Goal: Task Accomplishment & Management: Complete application form

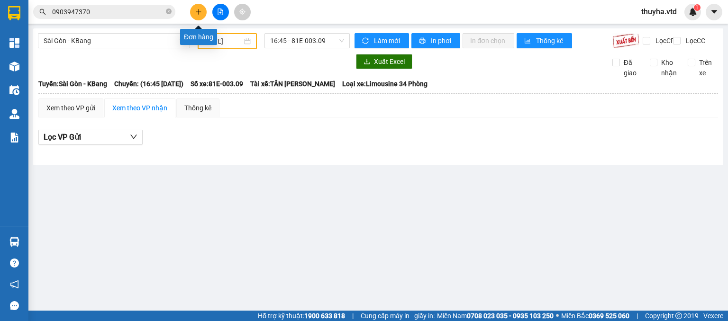
click at [202, 9] on button at bounding box center [198, 12] width 17 height 17
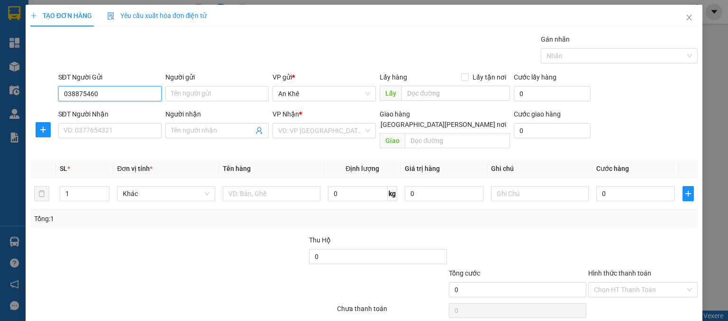
type input "0388754604"
click at [97, 113] on div "0388754604 - ngân" at bounding box center [108, 112] width 91 height 10
type input "ngân"
type input "[PERSON_NAME]"
click at [182, 187] on span "Bất kỳ" at bounding box center [166, 194] width 86 height 14
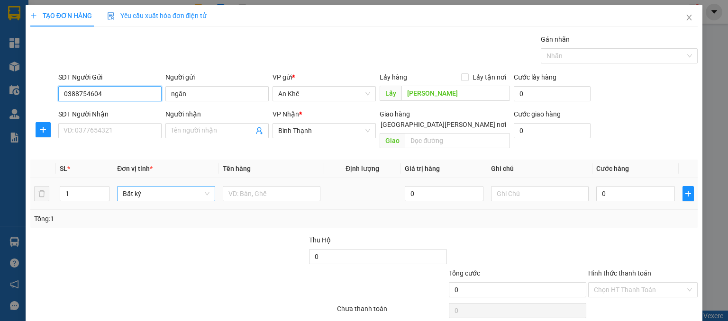
type input "0388754604"
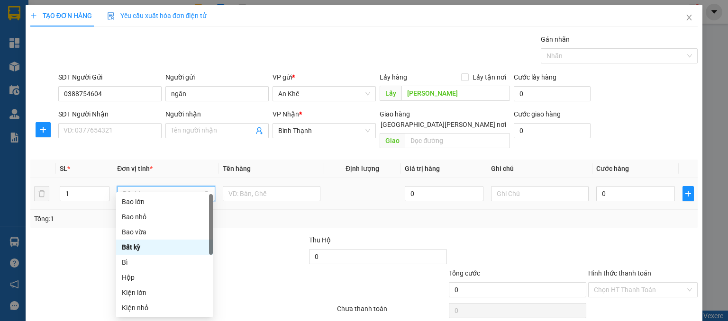
type input "th"
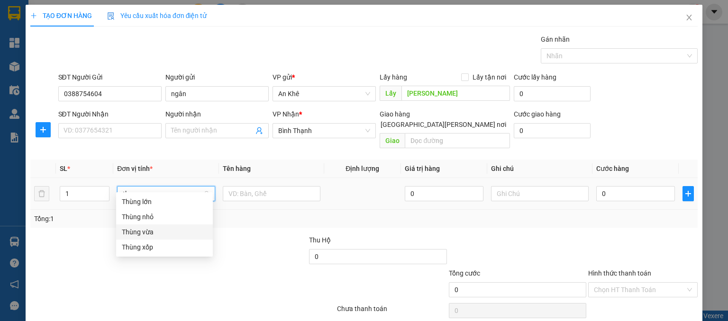
click at [155, 231] on div "Thùng vừa" at bounding box center [164, 232] width 85 height 10
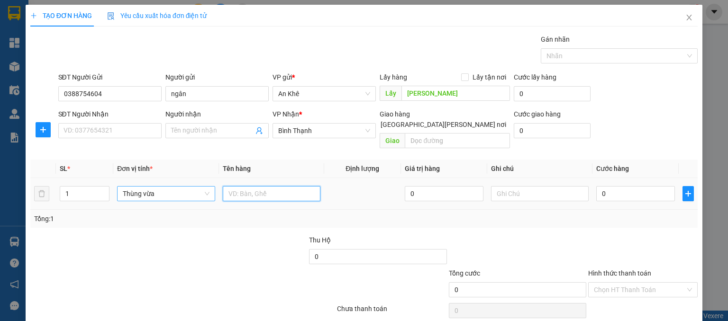
click at [241, 186] on input "text" at bounding box center [272, 193] width 98 height 15
type input "d"
type input "đồ ăn"
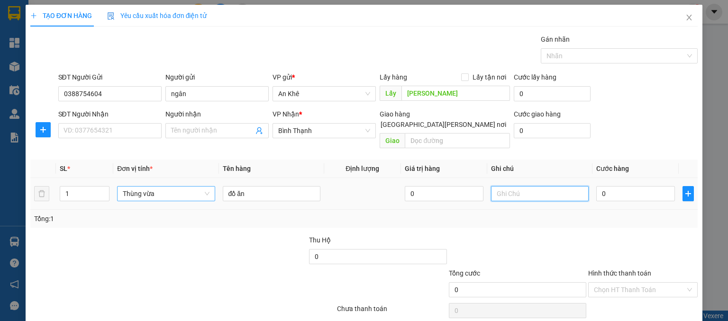
click at [532, 188] on input "text" at bounding box center [540, 193] width 98 height 15
type input "t"
type input "tạm tính"
click at [626, 189] on input "0" at bounding box center [635, 193] width 79 height 15
type input "7"
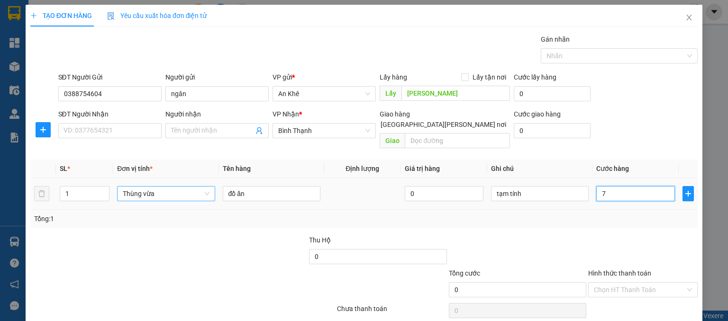
type input "7"
type input "70"
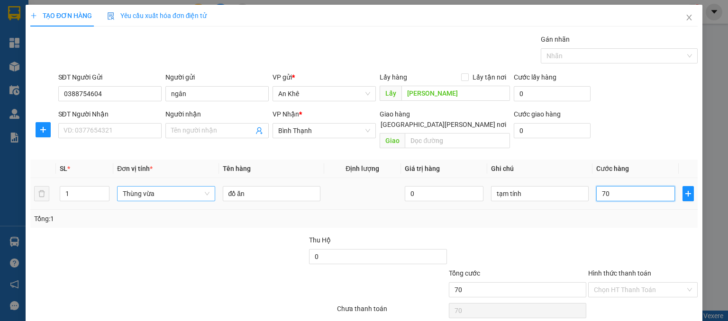
type input "700"
type input "7.000"
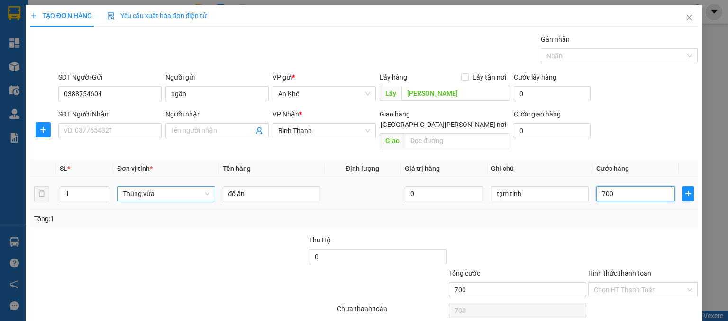
type input "7.000"
type input "70.000"
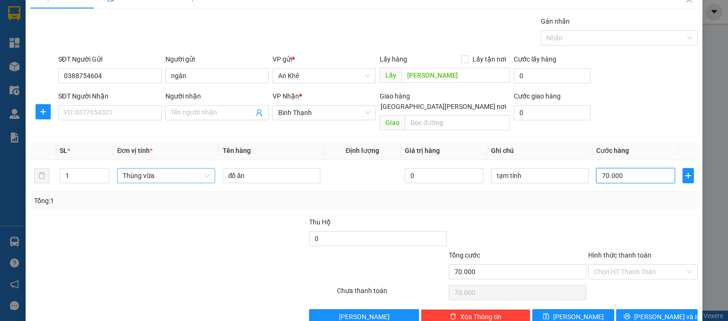
scroll to position [28, 0]
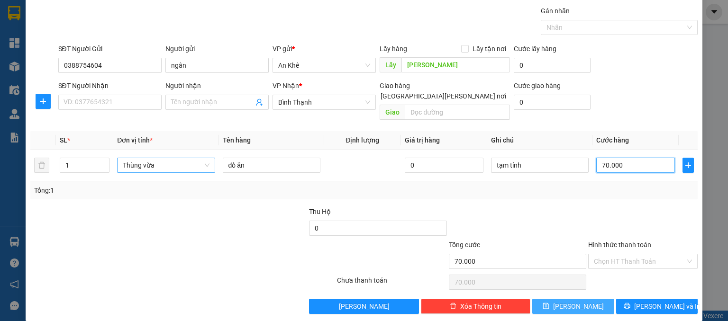
type input "70.000"
click at [583, 299] on button "[PERSON_NAME]" at bounding box center [573, 306] width 82 height 15
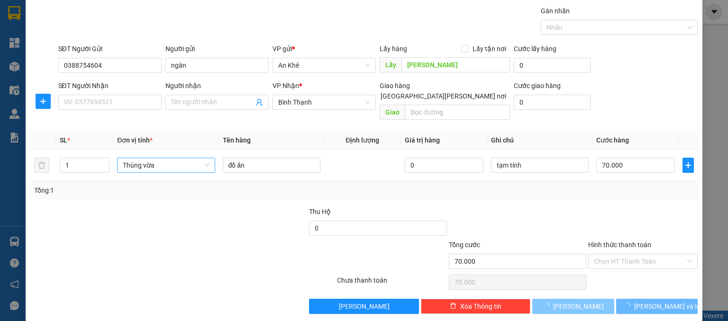
type input "0"
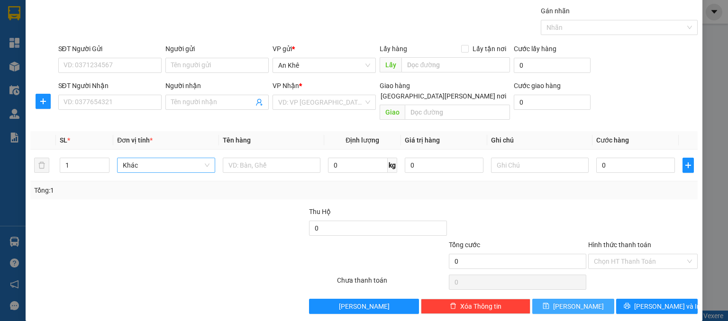
scroll to position [0, 0]
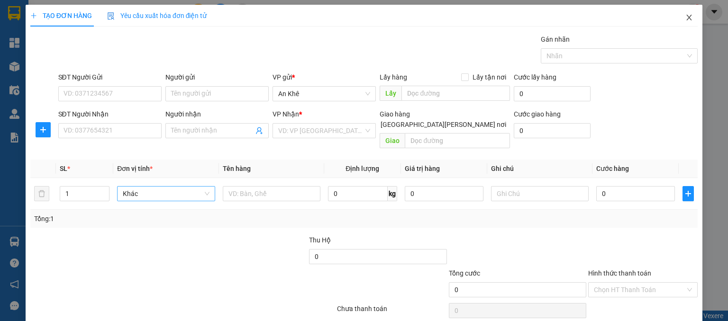
click at [687, 19] on icon "close" at bounding box center [689, 18] width 5 height 6
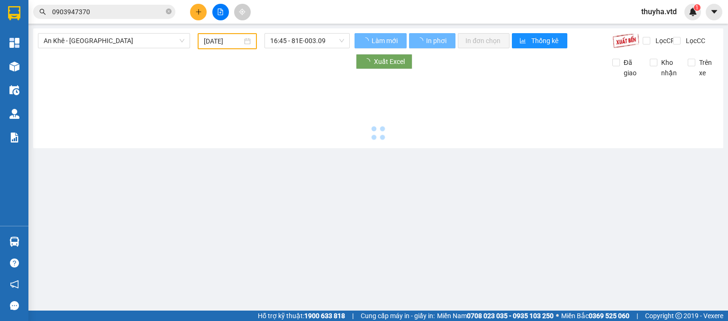
type input "[DATE]"
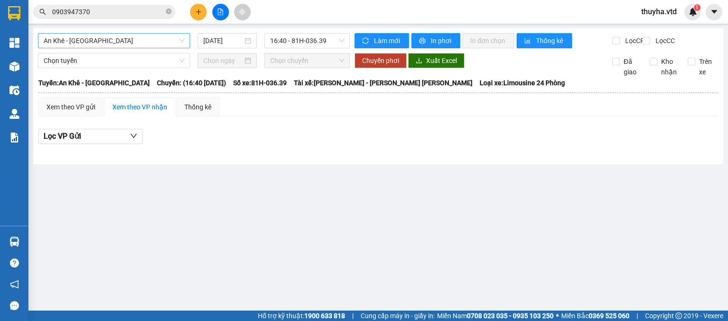
click at [90, 41] on span "An Khê - [GEOGRAPHIC_DATA]" at bounding box center [114, 41] width 141 height 14
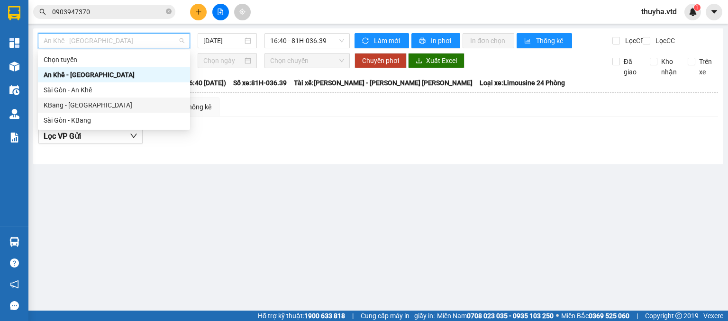
click at [73, 107] on div "KBang - [GEOGRAPHIC_DATA]" at bounding box center [114, 105] width 141 height 10
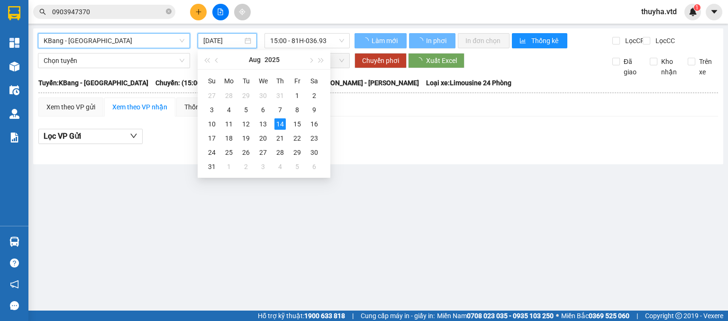
click at [215, 38] on input "[DATE]" at bounding box center [222, 41] width 39 height 10
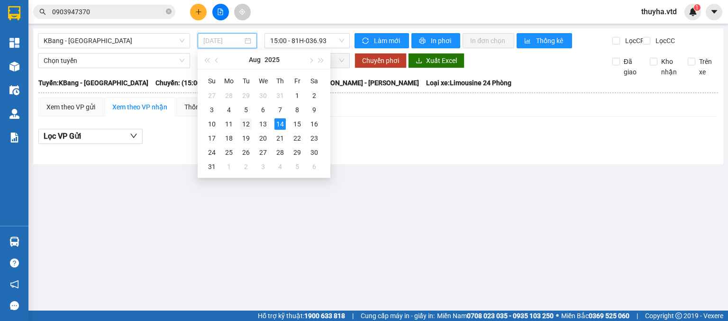
click at [244, 123] on div "12" at bounding box center [245, 124] width 11 height 11
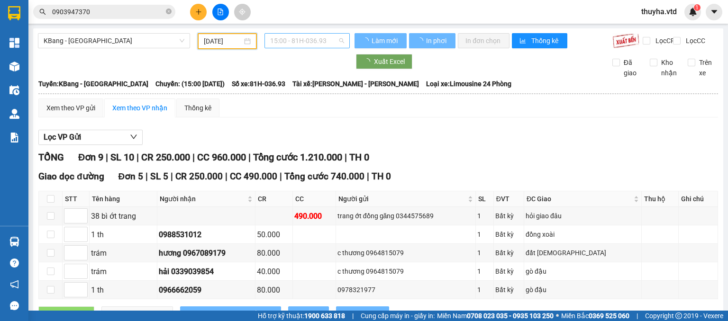
click at [288, 41] on span "15:00 - 81H-036.93" at bounding box center [307, 41] width 74 height 14
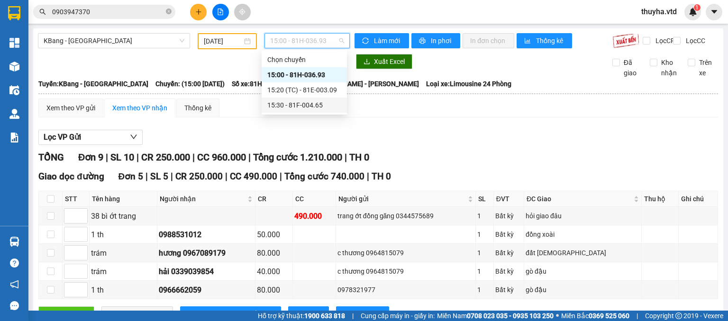
click at [309, 107] on div "15:30 - 81F-004.65" at bounding box center [304, 105] width 74 height 10
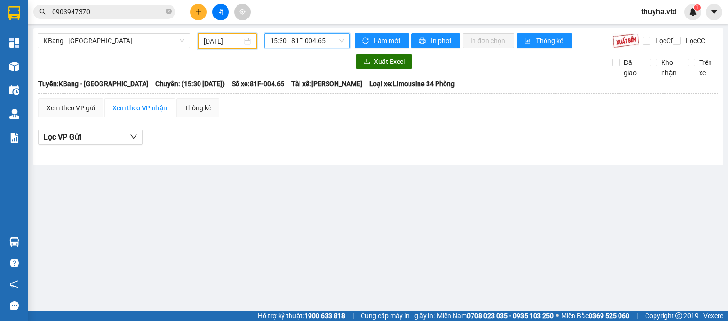
click at [219, 37] on input "[DATE]" at bounding box center [223, 41] width 38 height 10
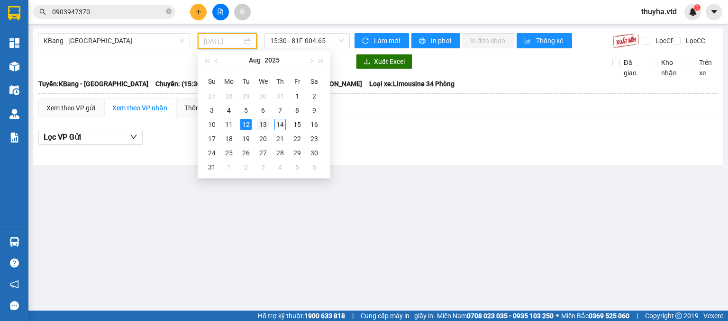
click at [267, 126] on div "13" at bounding box center [262, 124] width 11 height 11
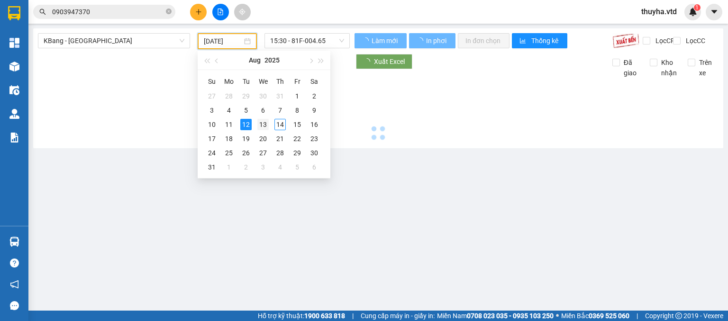
type input "[DATE]"
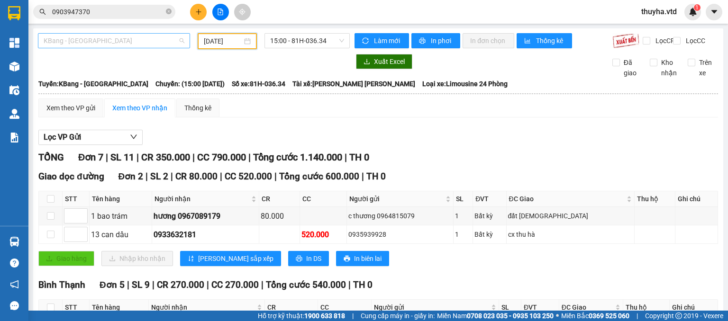
click at [68, 44] on span "KBang - [GEOGRAPHIC_DATA]" at bounding box center [114, 41] width 141 height 14
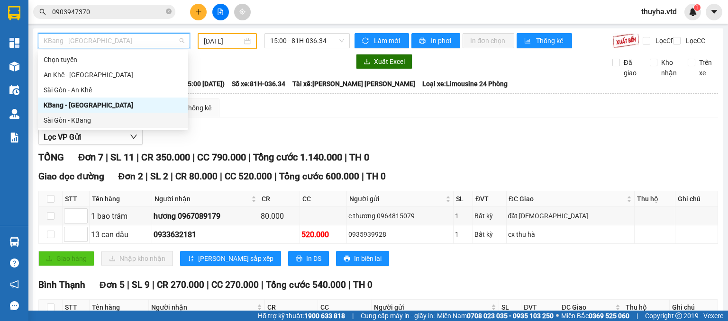
click at [78, 116] on div "Sài Gòn - KBang" at bounding box center [113, 120] width 139 height 10
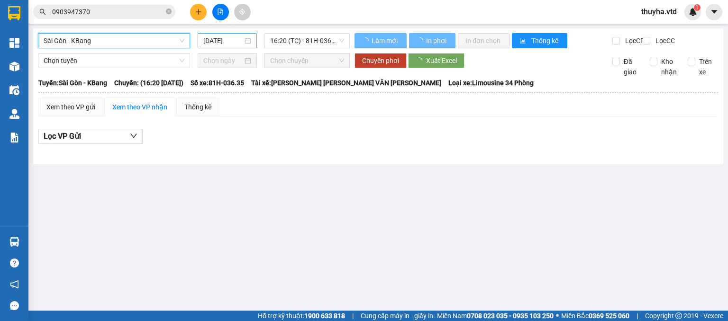
click at [233, 39] on input "[DATE]" at bounding box center [222, 41] width 39 height 10
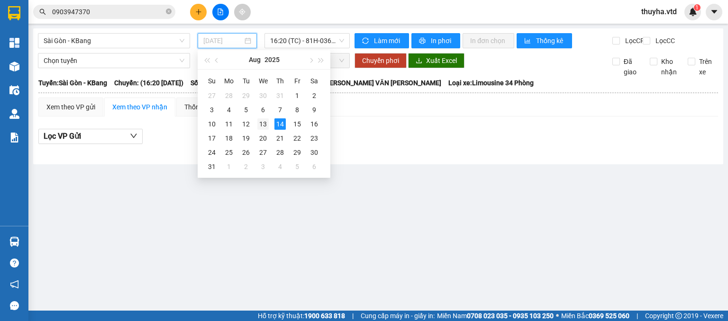
click at [265, 126] on div "13" at bounding box center [262, 124] width 11 height 11
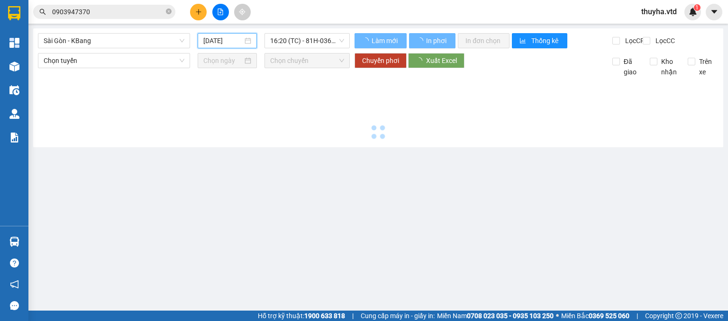
type input "[DATE]"
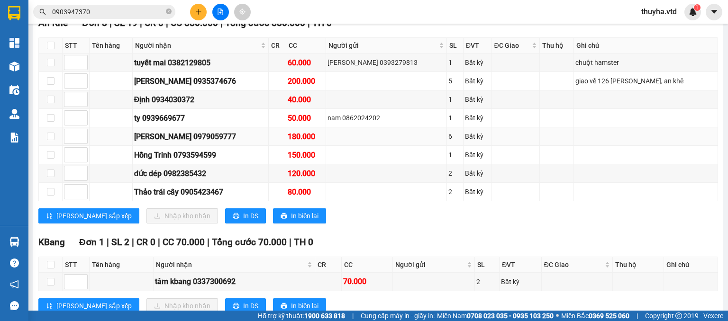
scroll to position [302, 0]
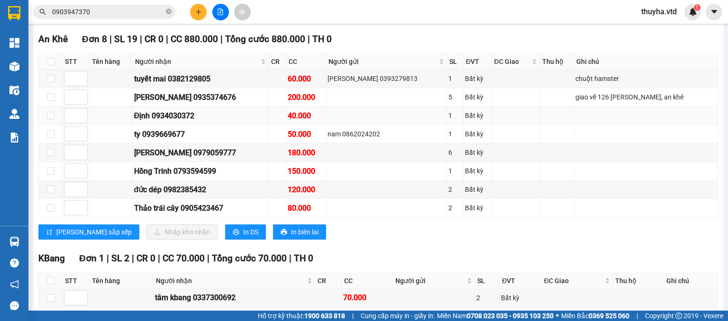
click at [310, 120] on div "40.000" at bounding box center [306, 116] width 37 height 12
click at [313, 138] on div "50.000" at bounding box center [306, 134] width 37 height 12
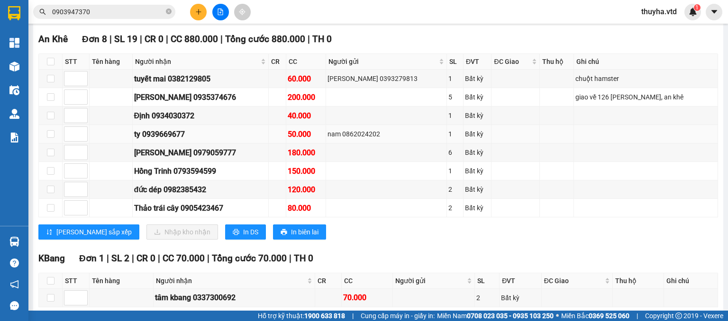
click at [313, 138] on div "50.000" at bounding box center [306, 134] width 37 height 12
click at [308, 157] on div "180.000" at bounding box center [306, 153] width 37 height 12
click at [310, 173] on div "150.000" at bounding box center [306, 171] width 37 height 12
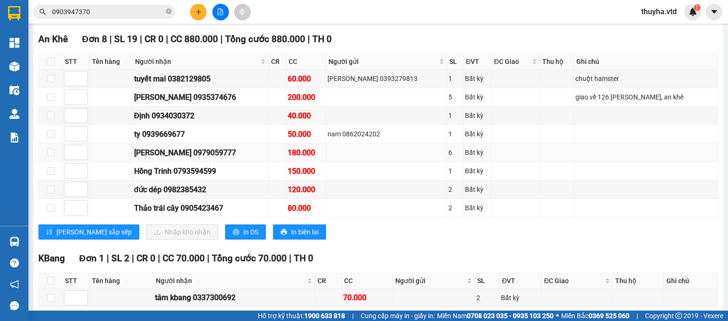
click at [305, 156] on div "180.000" at bounding box center [306, 153] width 37 height 12
click at [306, 177] on div "150.000" at bounding box center [306, 171] width 37 height 12
click at [305, 189] on div "120.000" at bounding box center [306, 190] width 37 height 12
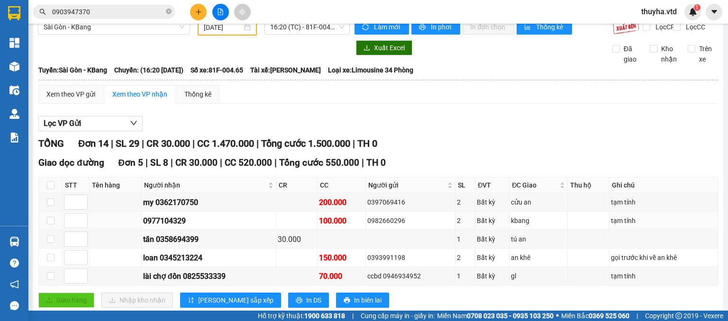
scroll to position [0, 0]
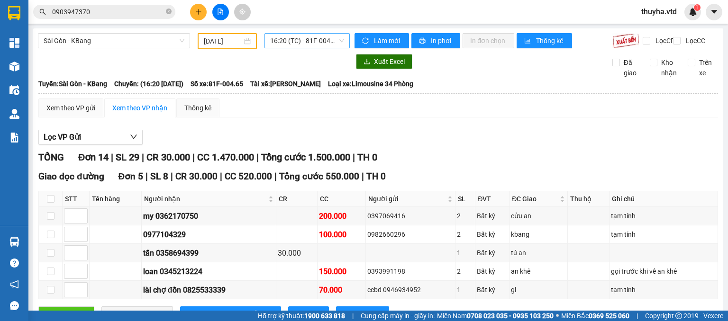
click at [270, 40] on span "16:20 (TC) - 81F-004.65" at bounding box center [307, 41] width 74 height 14
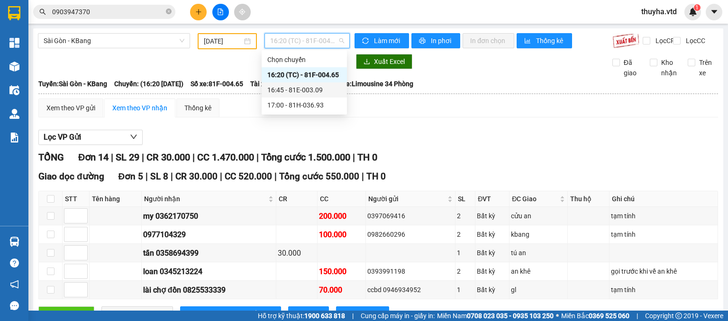
click at [292, 91] on div "16:45 - 81E-003.09" at bounding box center [304, 90] width 74 height 10
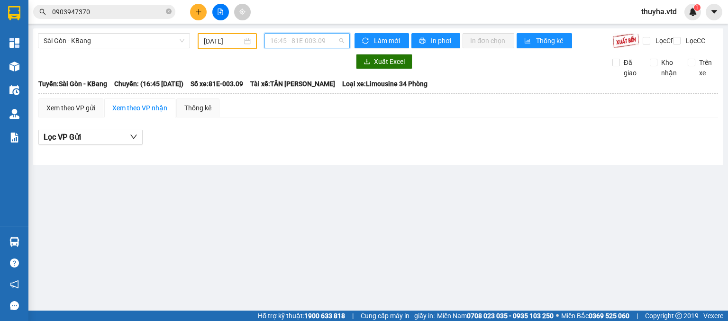
click at [307, 36] on span "16:45 - 81E-003.09" at bounding box center [307, 41] width 74 height 14
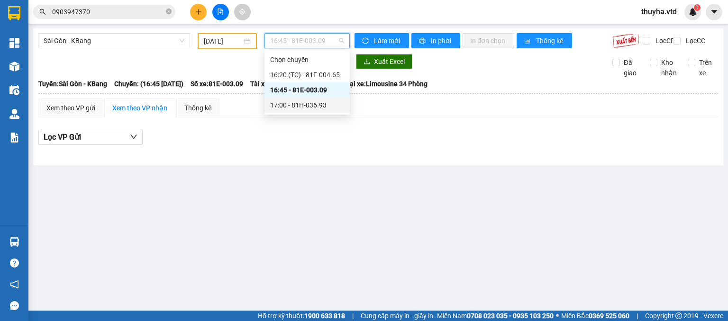
click at [306, 101] on div "17:00 - 81H-036.93" at bounding box center [307, 105] width 74 height 10
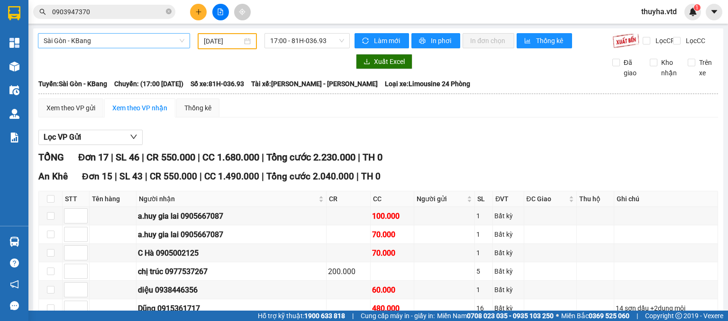
click at [54, 46] on span "Sài Gòn - KBang" at bounding box center [114, 41] width 141 height 14
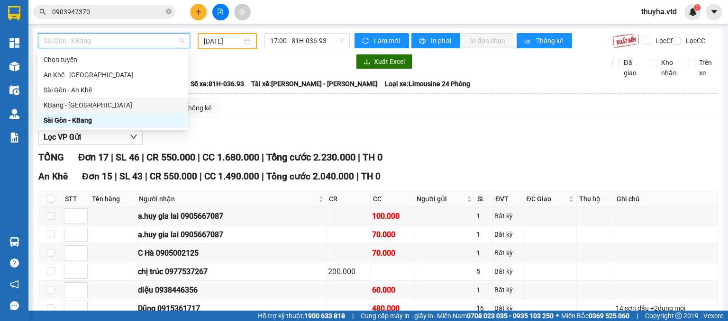
click at [56, 103] on div "KBang - [GEOGRAPHIC_DATA]" at bounding box center [113, 105] width 139 height 10
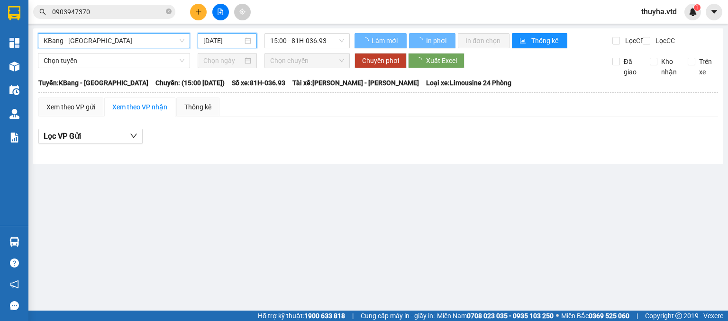
click at [226, 40] on input "[DATE]" at bounding box center [222, 41] width 39 height 10
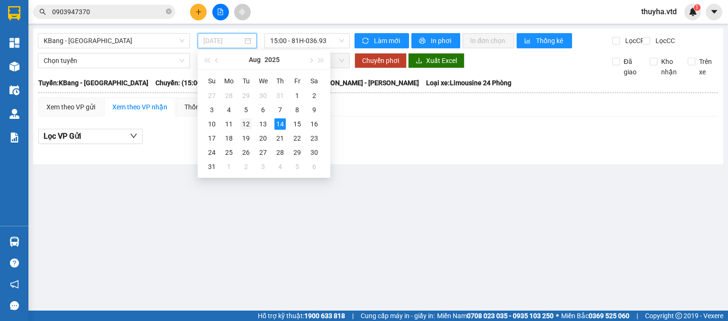
click at [245, 125] on div "12" at bounding box center [245, 124] width 11 height 11
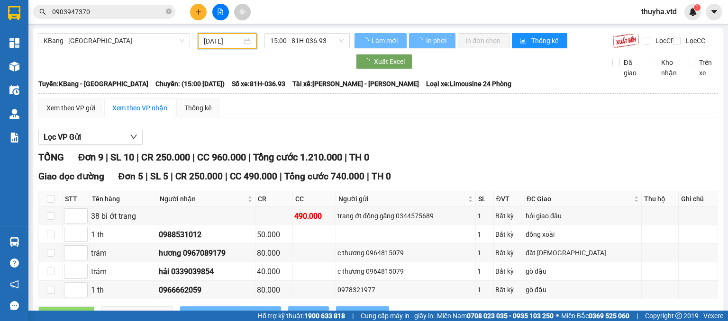
click at [291, 42] on span "15:00 - 81H-036.93" at bounding box center [307, 41] width 74 height 14
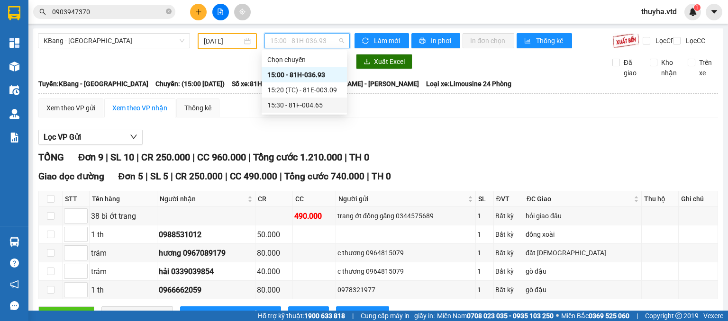
click at [309, 105] on div "15:30 - 81F-004.65" at bounding box center [304, 105] width 74 height 10
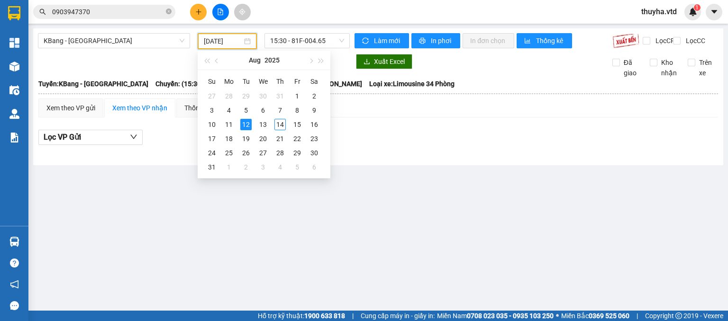
click at [222, 46] on input "[DATE]" at bounding box center [223, 41] width 38 height 10
click at [264, 123] on div "13" at bounding box center [262, 124] width 11 height 11
type input "[DATE]"
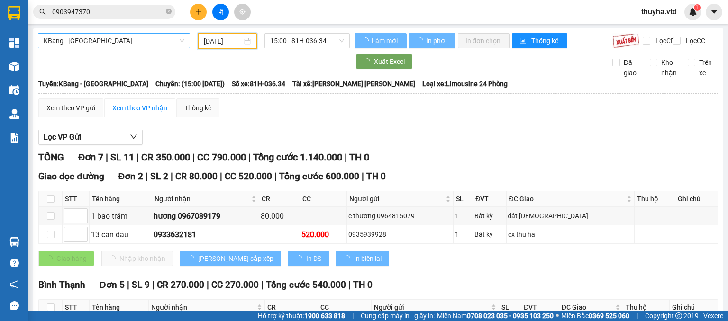
click at [59, 44] on span "KBang - [GEOGRAPHIC_DATA]" at bounding box center [114, 41] width 141 height 14
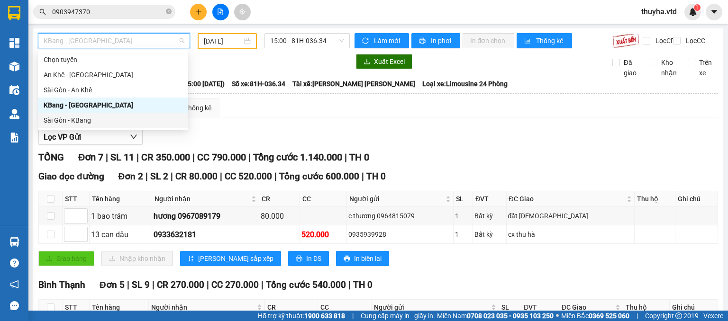
click at [81, 121] on div "Sài Gòn - KBang" at bounding box center [113, 120] width 139 height 10
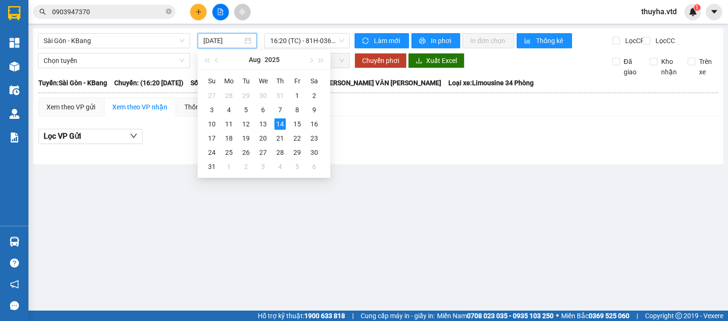
click at [226, 37] on input "[DATE]" at bounding box center [222, 41] width 39 height 10
click at [263, 124] on div "13" at bounding box center [262, 124] width 11 height 11
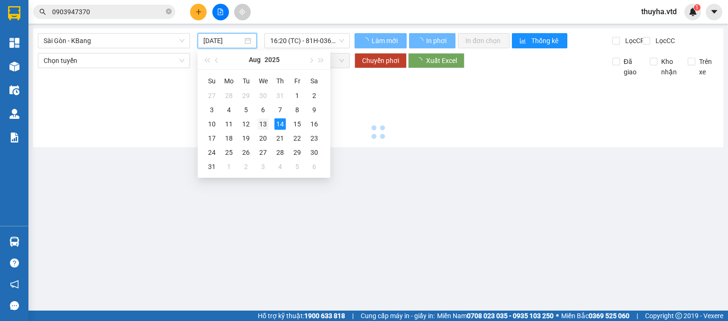
type input "[DATE]"
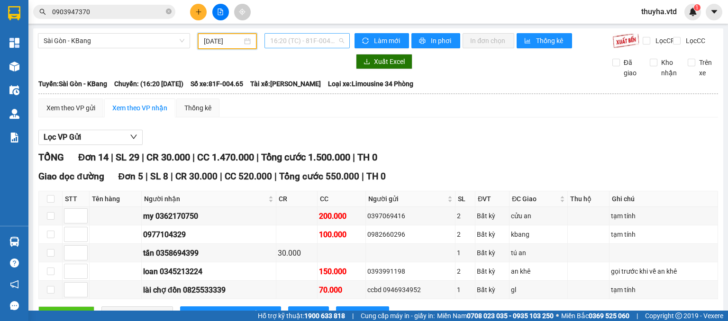
click at [285, 35] on span "16:20 (TC) - 81F-004.65" at bounding box center [307, 41] width 74 height 14
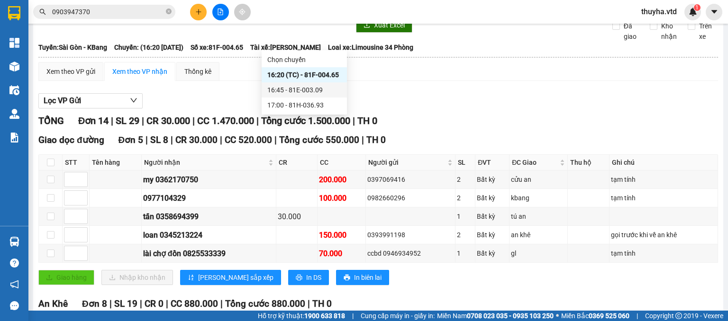
scroll to position [95, 0]
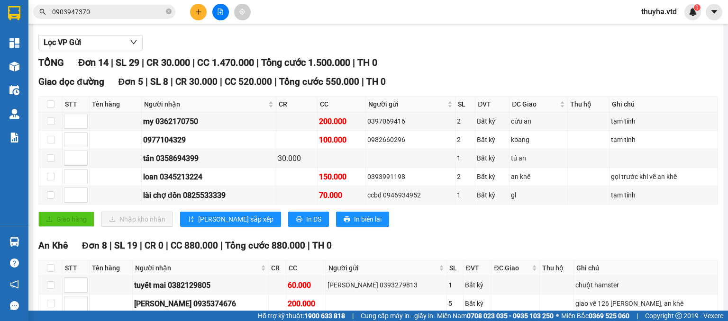
click at [412, 234] on div "[GEOGRAPHIC_DATA] dọc đường Đơn 5 | SL 8 | CR 30.000 | CC 520.000 | [PERSON_NAM…" at bounding box center [378, 154] width 680 height 159
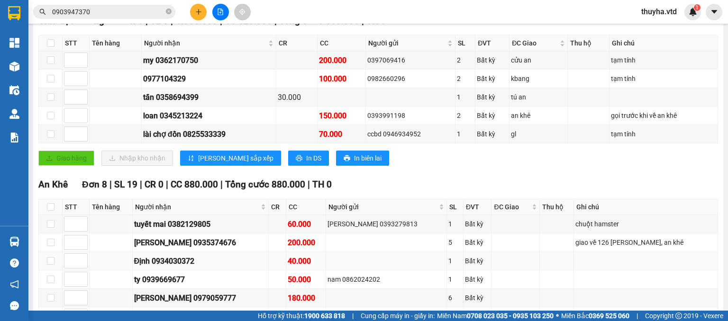
scroll to position [112, 0]
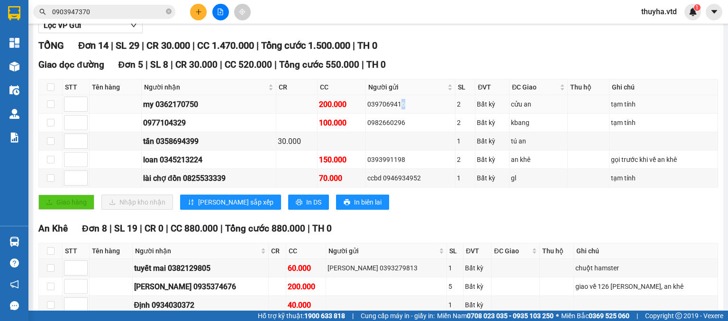
drag, startPoint x: 398, startPoint y: 113, endPoint x: 396, endPoint y: 104, distance: 9.7
click at [396, 104] on td "0397069416" at bounding box center [410, 104] width 89 height 18
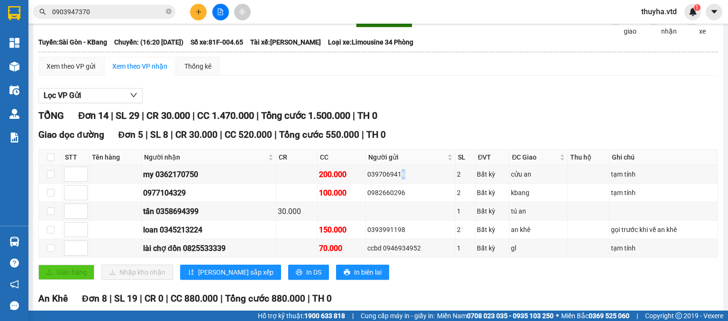
scroll to position [0, 0]
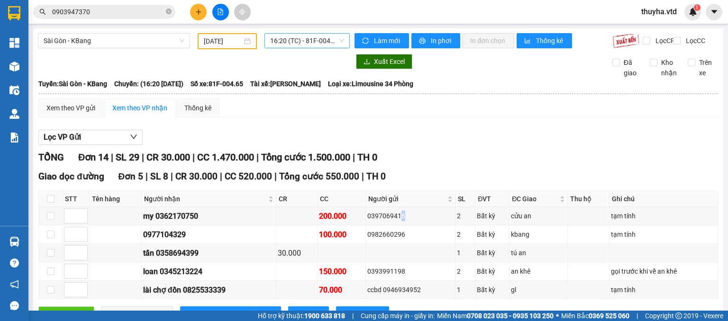
click at [297, 42] on span "16:20 (TC) - 81F-004.65" at bounding box center [307, 41] width 74 height 14
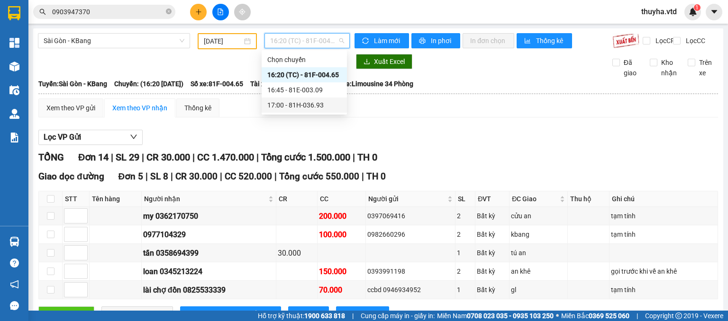
click at [310, 106] on div "17:00 - 81H-036.93" at bounding box center [304, 105] width 74 height 10
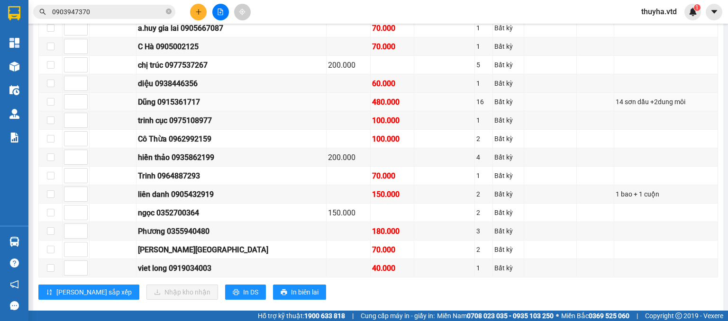
scroll to position [237, 0]
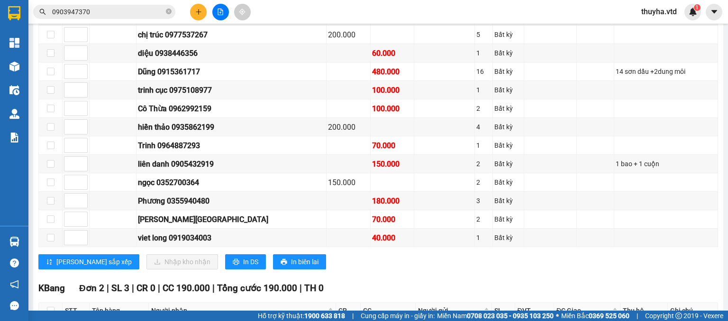
click at [195, 13] on icon "plus" at bounding box center [198, 12] width 7 height 7
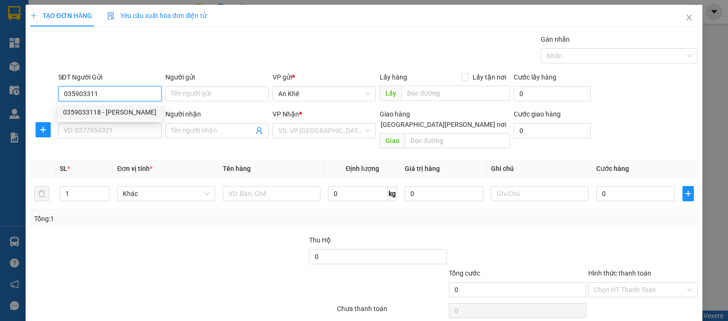
click at [96, 114] on div "0359033118 - [PERSON_NAME]" at bounding box center [109, 112] width 93 height 10
type input "0359033118"
type input "Tuyết"
type input "0773543959"
type input "lan"
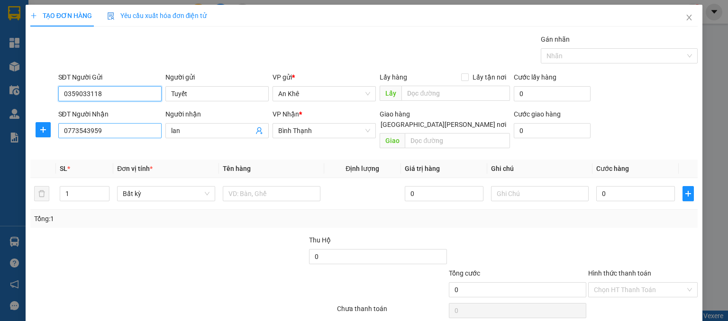
type input "0359033118"
click at [116, 131] on input "0773543959" at bounding box center [109, 130] width 103 height 15
type input "0918839299"
click at [201, 134] on input "lan" at bounding box center [212, 131] width 82 height 10
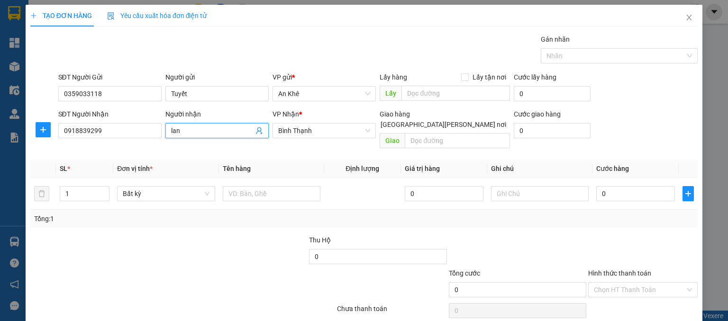
click at [201, 134] on input "lan" at bounding box center [212, 131] width 82 height 10
click at [156, 189] on span "Bất kỳ" at bounding box center [166, 194] width 86 height 14
type input "Dư"
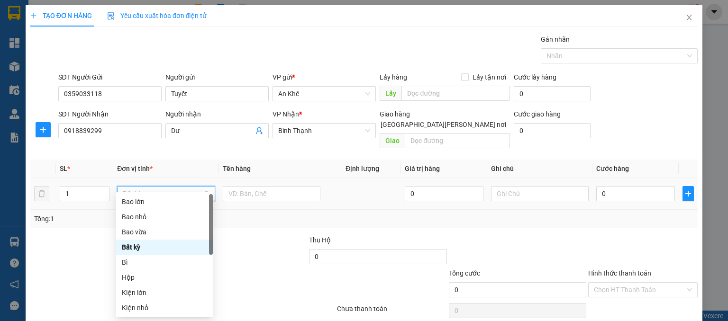
type input "m"
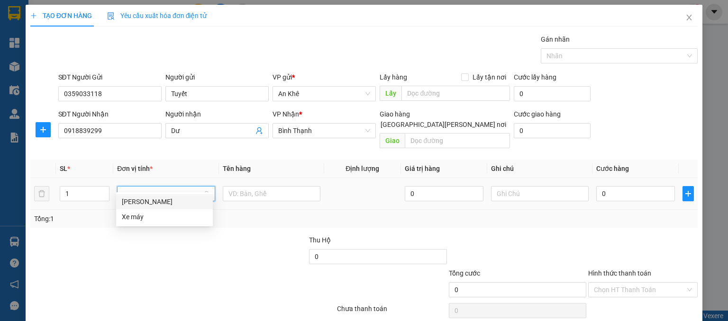
click at [141, 204] on div "[PERSON_NAME]" at bounding box center [164, 202] width 85 height 10
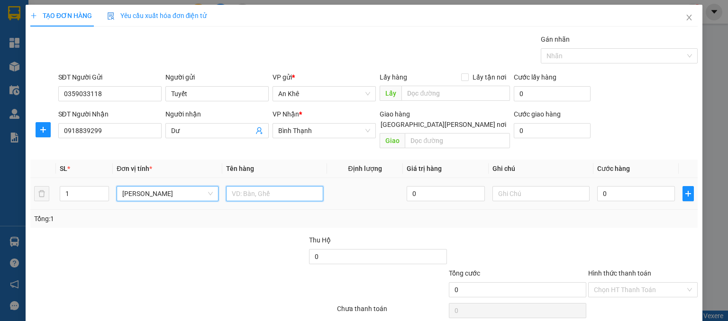
click at [261, 186] on input "text" at bounding box center [274, 193] width 97 height 15
type input "thuốc bôi da"
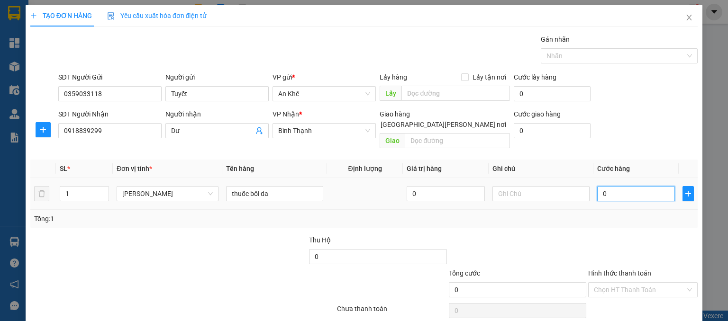
click at [611, 186] on input "0" at bounding box center [636, 193] width 78 height 15
type input "3"
type input "30"
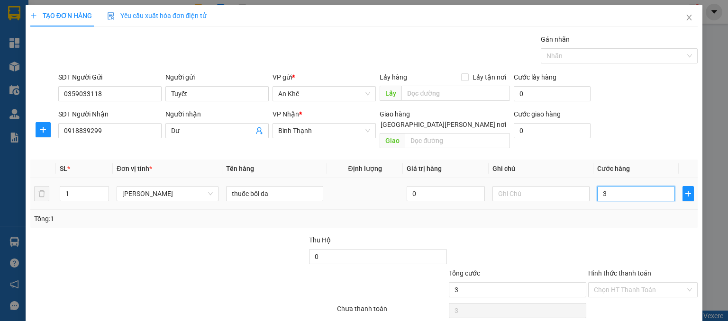
type input "30"
type input "300"
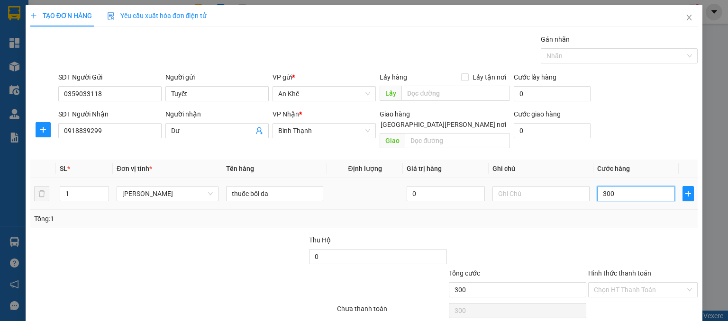
type input "3.000"
type input "30.000"
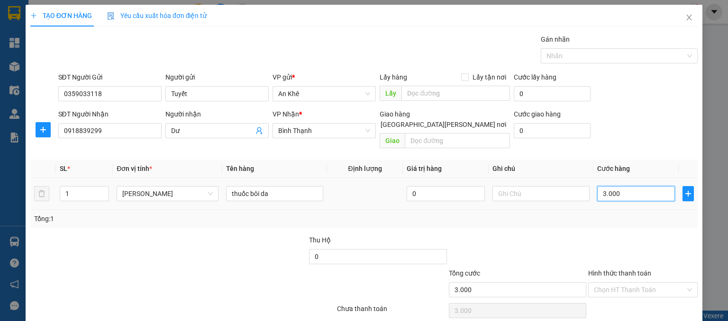
type input "30.000"
click at [636, 283] on input "Hình thức thanh toán" at bounding box center [640, 290] width 92 height 14
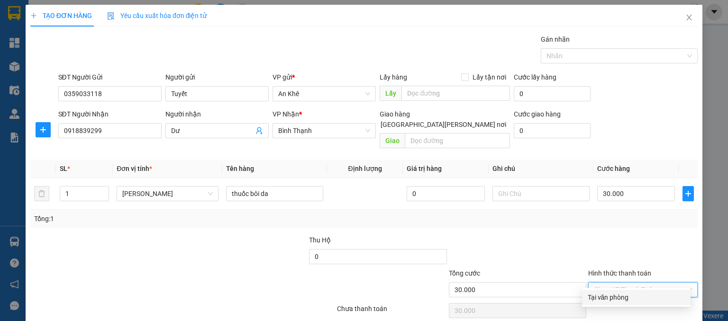
click at [607, 302] on div "Tại văn phòng" at bounding box center [636, 298] width 97 height 10
type input "0"
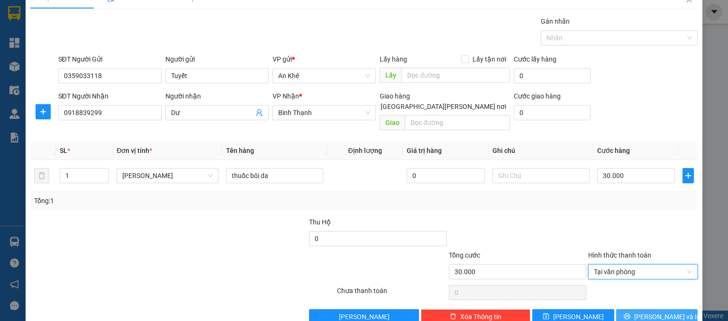
scroll to position [28, 0]
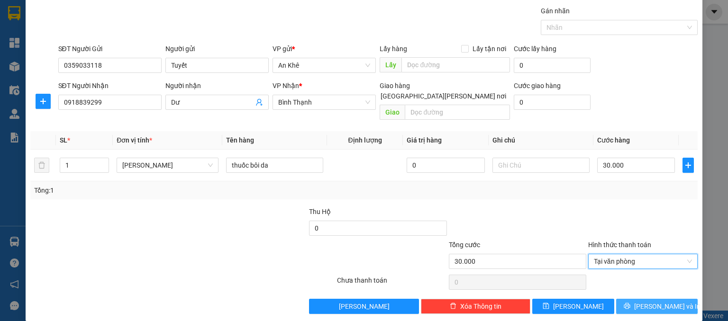
click at [660, 302] on span "[PERSON_NAME] và In" at bounding box center [667, 307] width 66 height 10
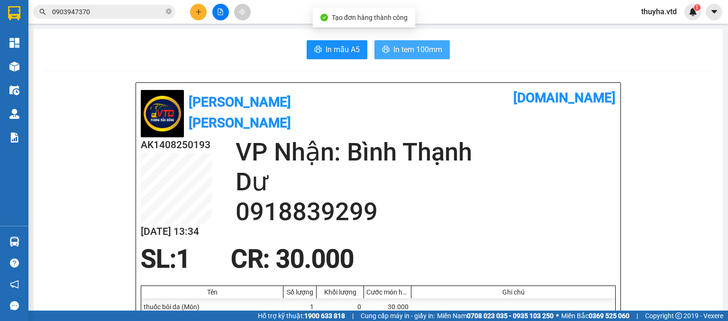
click at [421, 52] on span "In tem 100mm" at bounding box center [418, 50] width 49 height 12
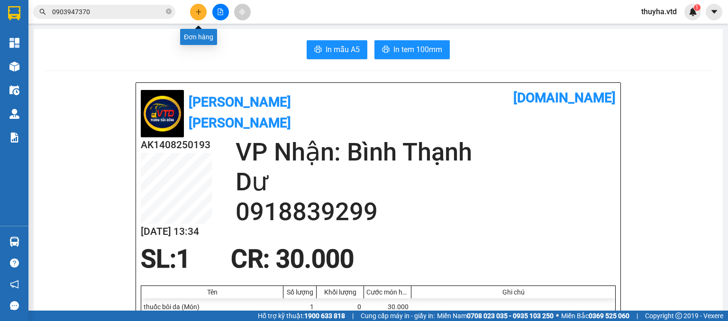
click at [193, 13] on button at bounding box center [198, 12] width 17 height 17
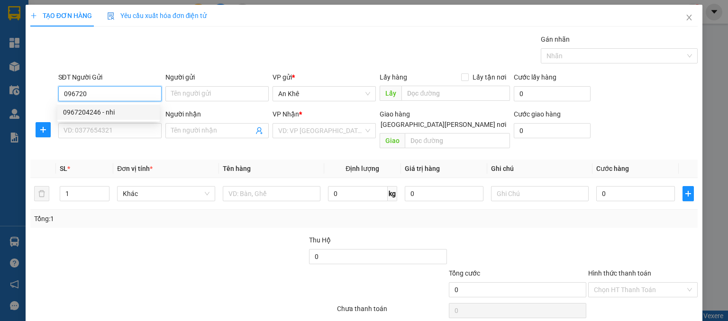
click at [102, 114] on div "0967204246 - nhi" at bounding box center [108, 112] width 91 height 10
type input "0967204246"
type input "nhi"
type input "0799786804"
type input "an giang"
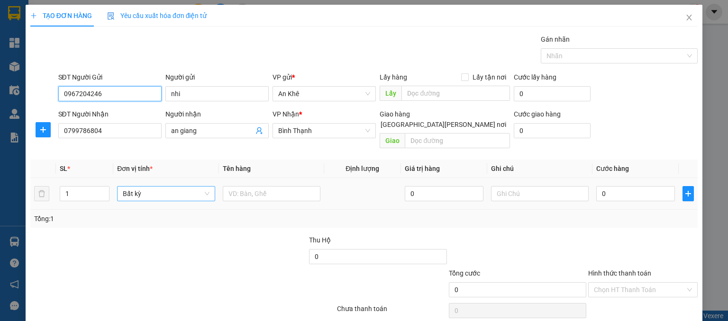
click at [131, 187] on span "Bất kỳ" at bounding box center [166, 194] width 86 height 14
type input "0967204246"
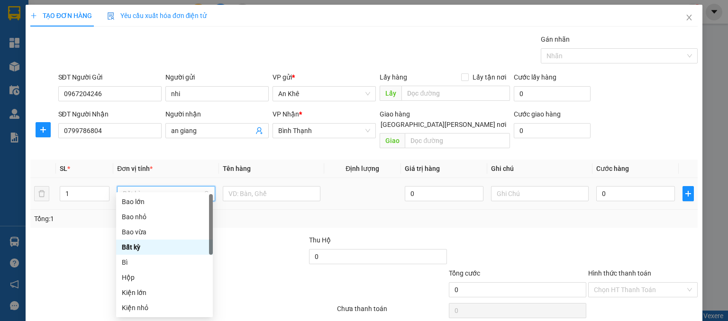
type input "m"
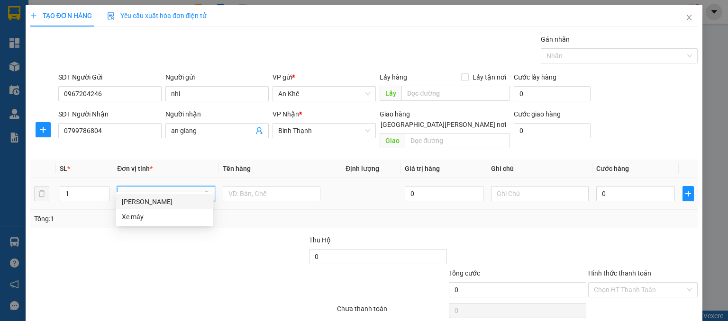
drag, startPoint x: 135, startPoint y: 203, endPoint x: 205, endPoint y: 194, distance: 71.2
click at [138, 204] on div "[PERSON_NAME]" at bounding box center [164, 202] width 85 height 10
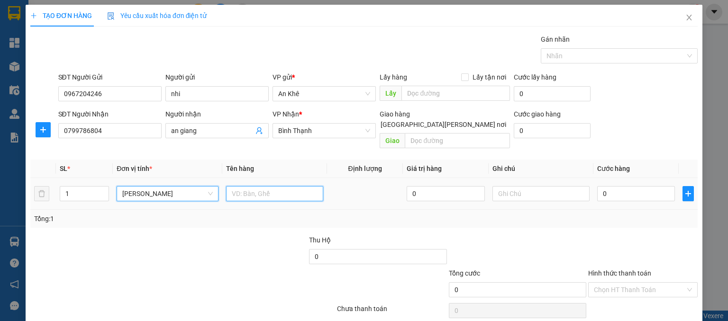
click at [252, 186] on input "text" at bounding box center [274, 193] width 97 height 15
type input "xét nghiệm"
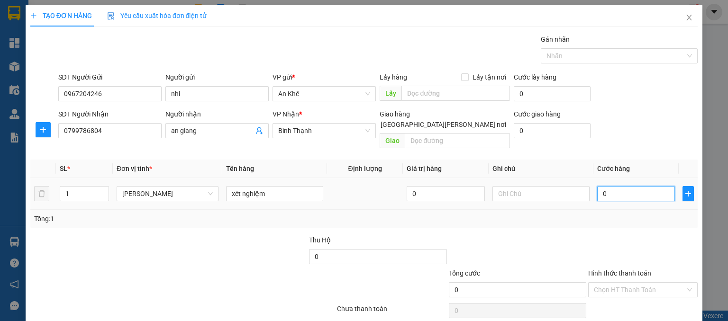
click at [613, 186] on input "0" at bounding box center [636, 193] width 78 height 15
type input "3"
type input "30"
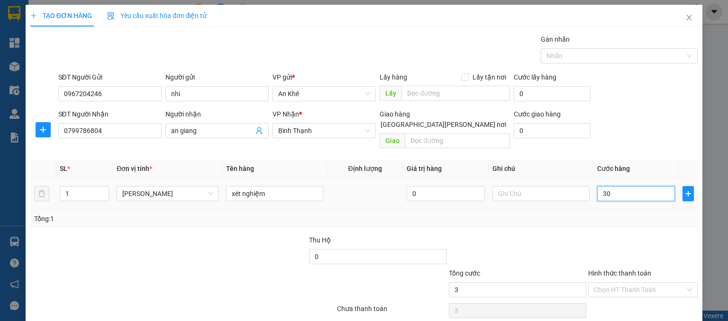
type input "30"
type input "300"
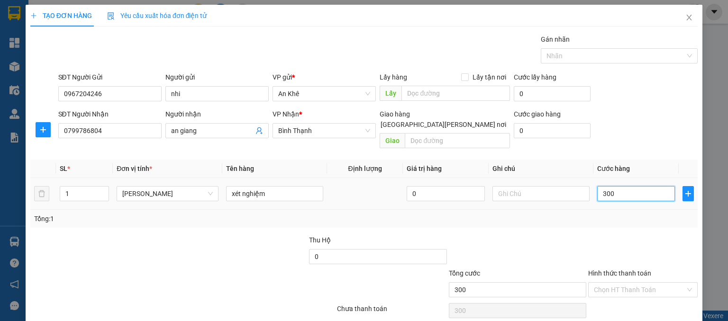
type input "3.000"
type input "30.000"
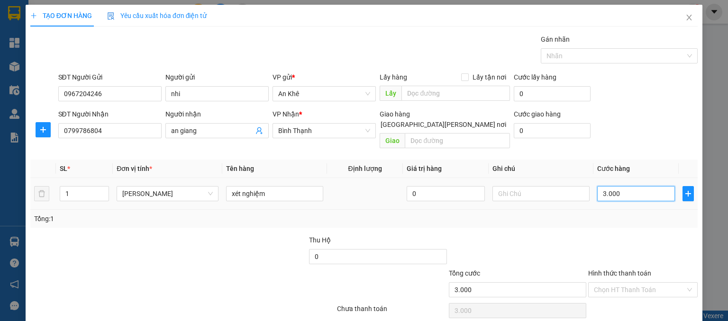
type input "30.000"
click at [621, 283] on input "Hình thức thanh toán" at bounding box center [640, 290] width 92 height 14
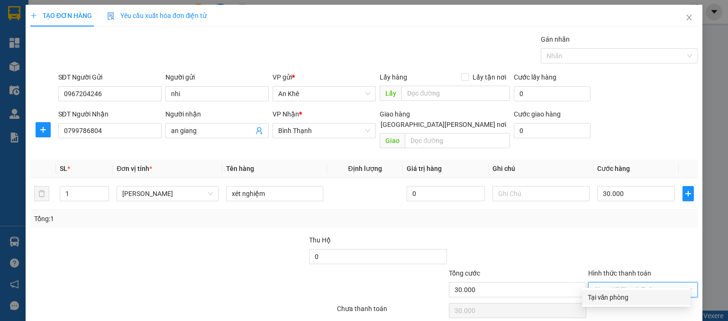
drag, startPoint x: 610, startPoint y: 297, endPoint x: 631, endPoint y: 312, distance: 25.4
click at [610, 297] on div "Tại văn phòng" at bounding box center [636, 298] width 97 height 10
type input "0"
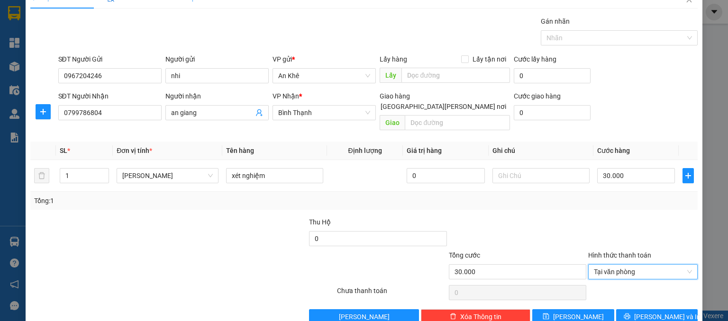
scroll to position [28, 0]
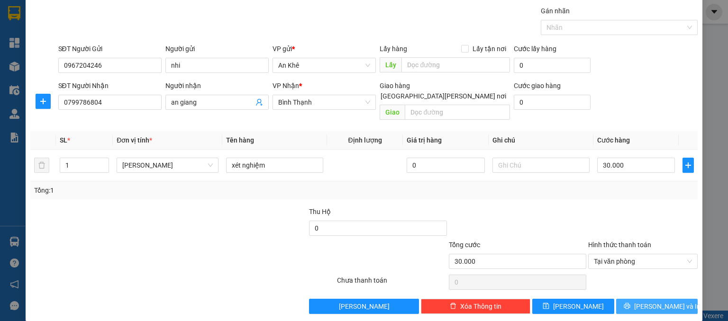
click at [647, 301] on button "[PERSON_NAME] và In" at bounding box center [657, 306] width 82 height 15
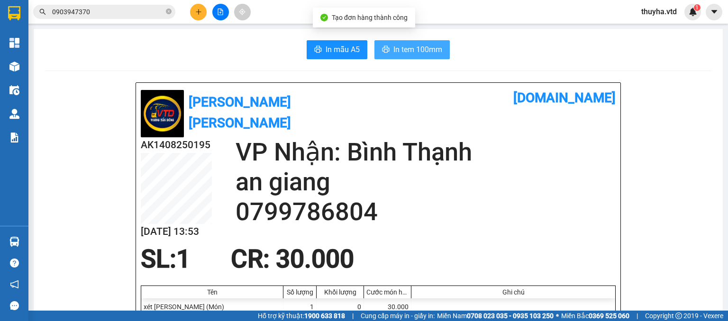
click at [413, 46] on span "In tem 100mm" at bounding box center [418, 50] width 49 height 12
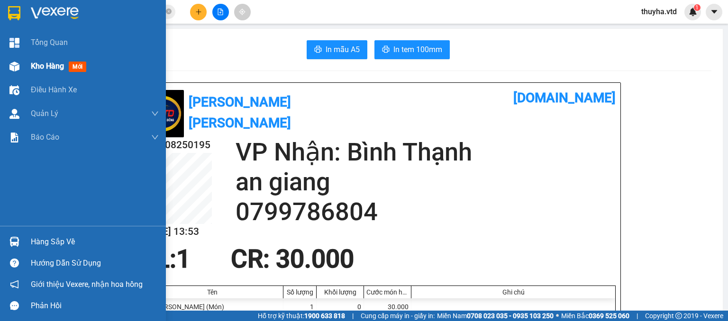
click at [15, 65] on img at bounding box center [14, 67] width 10 height 10
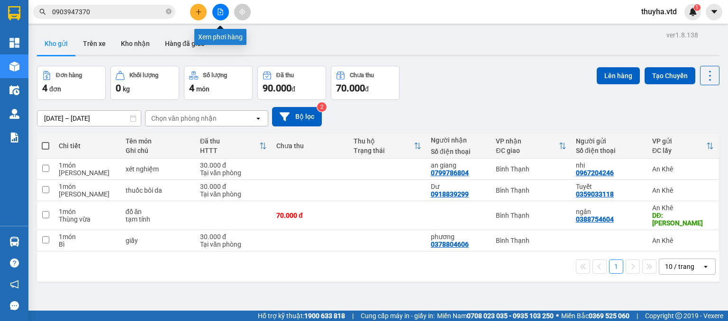
click at [224, 10] on button at bounding box center [220, 12] width 17 height 17
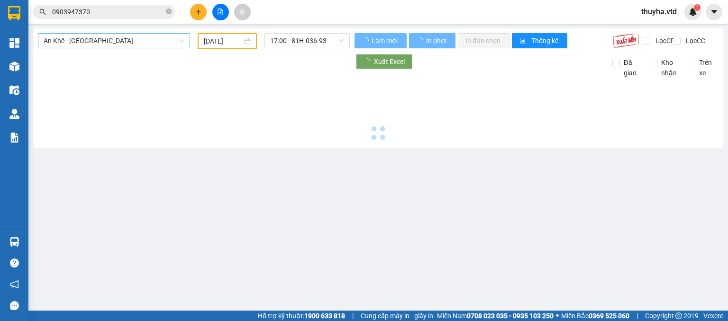
type input "[DATE]"
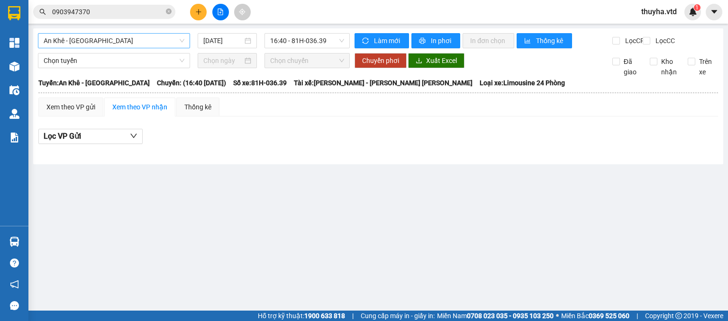
click at [77, 41] on span "An Khê - [GEOGRAPHIC_DATA]" at bounding box center [114, 41] width 141 height 14
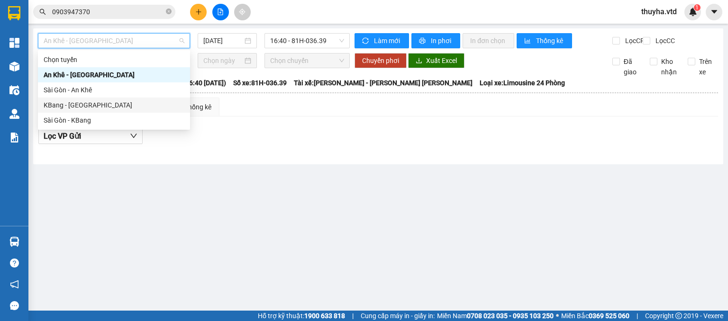
click at [64, 104] on div "KBang - [GEOGRAPHIC_DATA]" at bounding box center [114, 105] width 141 height 10
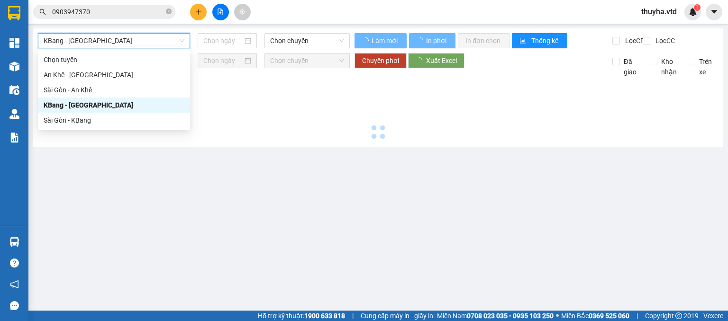
type input "[DATE]"
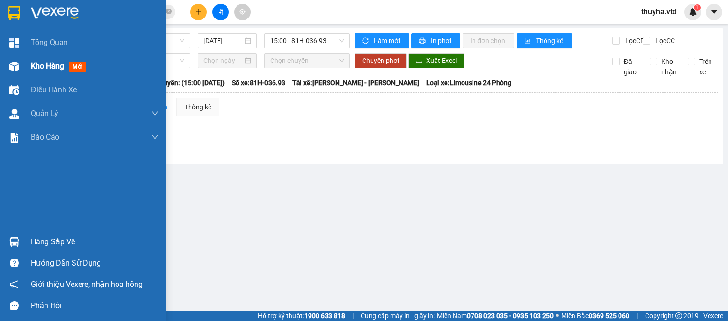
click at [19, 64] on div at bounding box center [14, 66] width 17 height 17
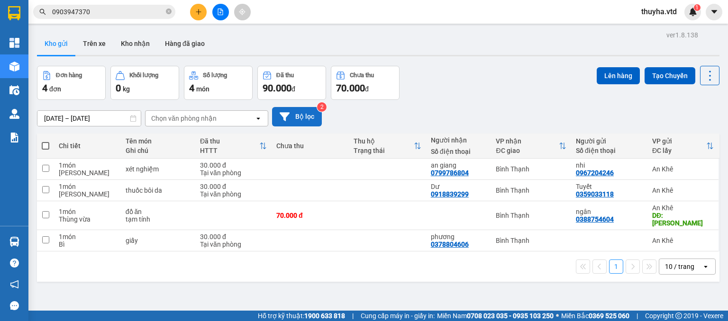
click at [295, 118] on button "Bộ lọc" at bounding box center [297, 116] width 50 height 19
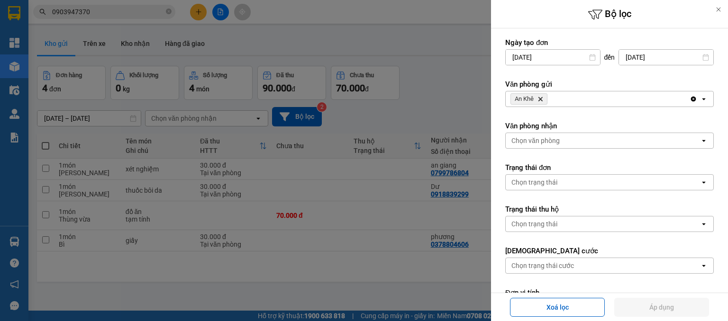
click at [430, 113] on div at bounding box center [364, 160] width 728 height 321
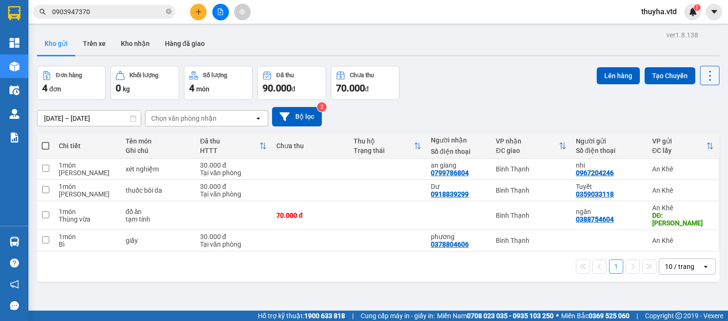
click at [704, 78] on icon at bounding box center [710, 75] width 13 height 13
click at [672, 136] on div "Làm mới" at bounding box center [685, 134] width 56 height 9
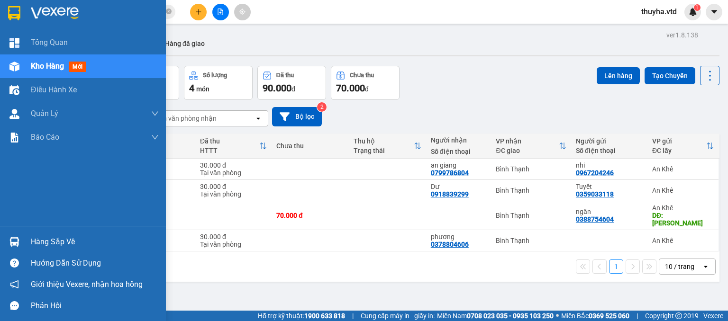
click at [25, 65] on div "Kho hàng mới" at bounding box center [83, 67] width 166 height 24
click at [17, 64] on img at bounding box center [14, 67] width 10 height 10
click at [14, 64] on img at bounding box center [14, 67] width 10 height 10
click at [83, 67] on span "mới" at bounding box center [78, 67] width 18 height 10
click at [37, 64] on div "ver 1.8.138 Kho gửi Trên xe [PERSON_NAME] Hàng đã [PERSON_NAME] hàng 4 đơn [PER…" at bounding box center [378, 188] width 690 height 321
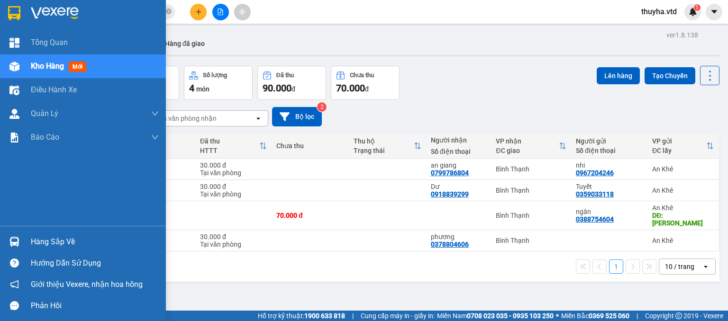
click at [18, 61] on div at bounding box center [14, 66] width 17 height 17
click at [23, 61] on div "Kho hàng mới" at bounding box center [83, 67] width 166 height 24
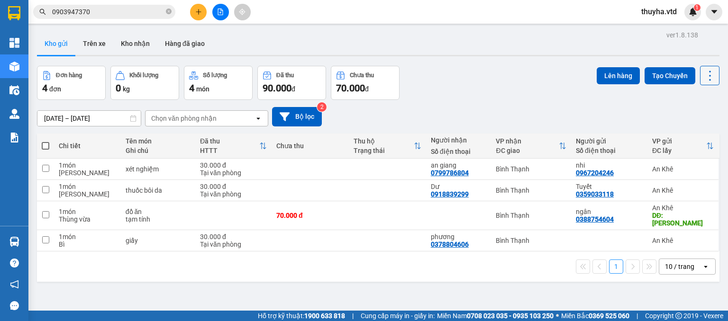
click at [704, 75] on icon at bounding box center [710, 75] width 13 height 13
click at [691, 136] on span "Làm mới" at bounding box center [689, 134] width 26 height 9
click at [315, 109] on button "Bộ lọc" at bounding box center [297, 116] width 50 height 19
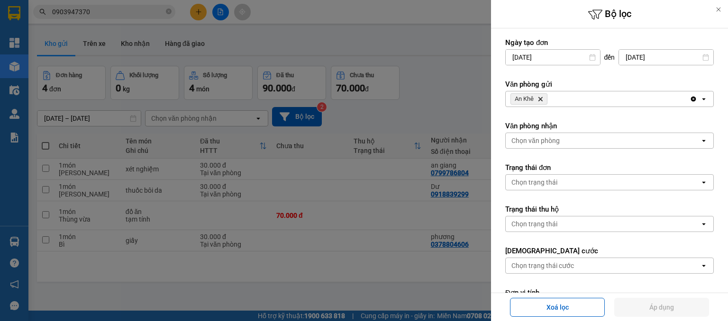
click at [539, 97] on icon "An Khê, close by backspace" at bounding box center [541, 99] width 4 height 4
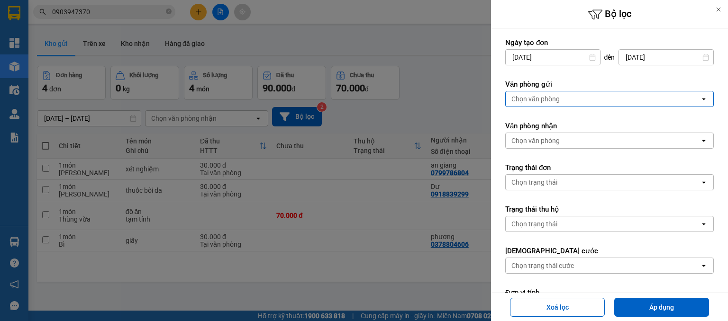
click at [537, 102] on div "Chọn văn phòng" at bounding box center [536, 98] width 48 height 9
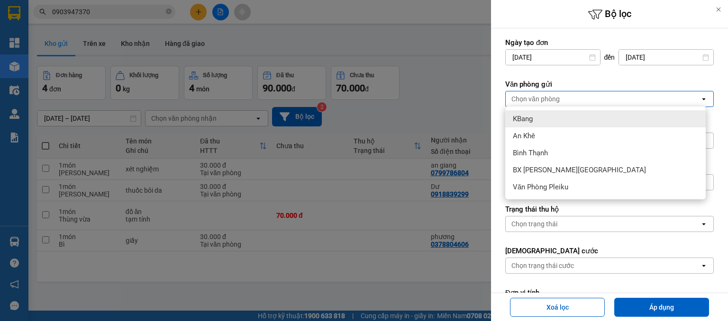
click at [455, 90] on div at bounding box center [364, 160] width 728 height 321
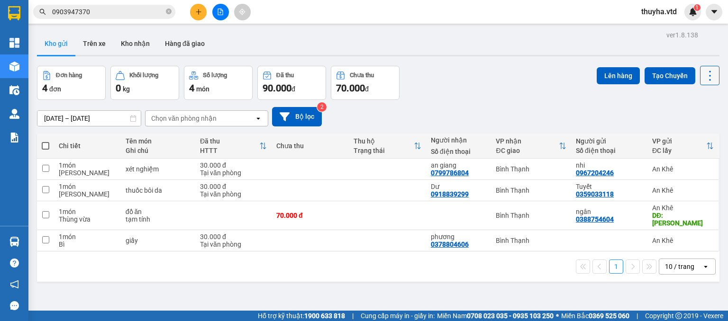
click at [704, 74] on icon at bounding box center [710, 75] width 13 height 13
click at [688, 134] on span "Làm mới" at bounding box center [689, 134] width 26 height 9
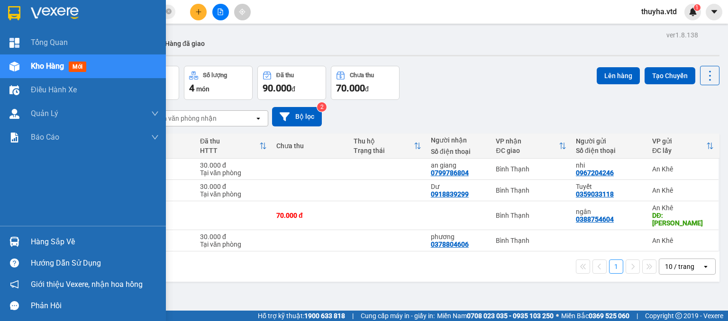
click at [16, 66] on img at bounding box center [14, 67] width 10 height 10
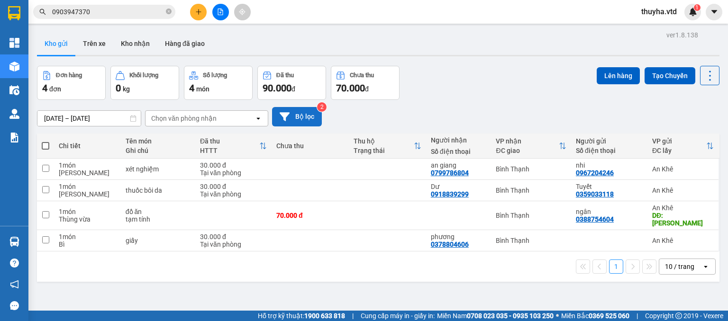
click at [309, 108] on button "Bộ lọc" at bounding box center [297, 116] width 50 height 19
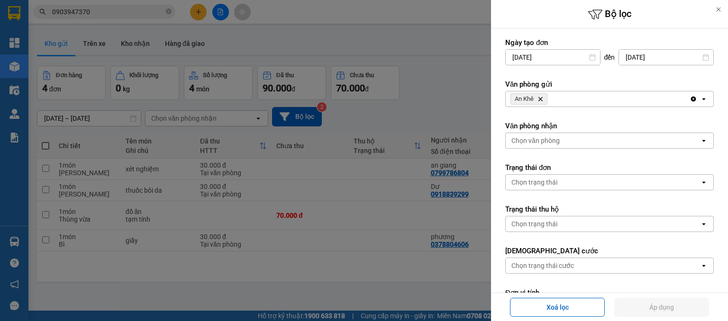
click at [543, 94] on span "An Khê Delete" at bounding box center [529, 98] width 37 height 11
click at [543, 98] on span "An Khê Delete" at bounding box center [529, 98] width 37 height 11
click at [540, 98] on icon "Delete" at bounding box center [541, 99] width 6 height 6
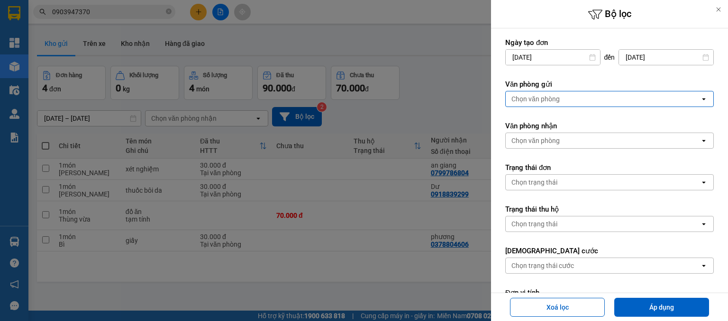
click at [460, 85] on div at bounding box center [364, 160] width 728 height 321
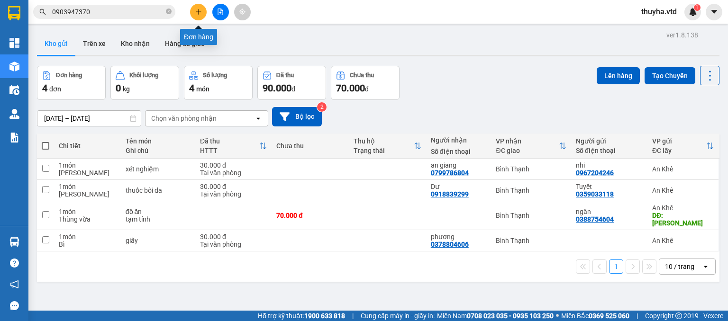
click at [195, 10] on icon "plus" at bounding box center [198, 12] width 7 height 7
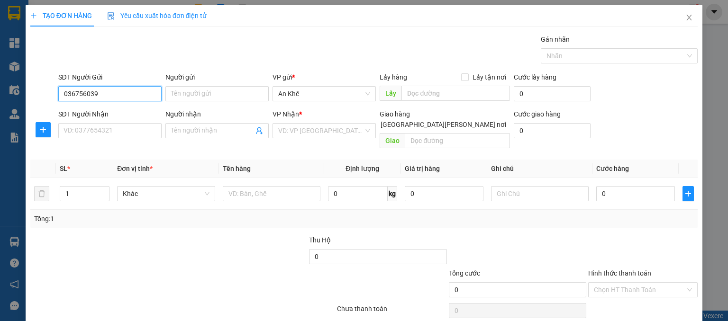
type input "0367560394"
click at [82, 93] on input "0367560394" at bounding box center [109, 93] width 103 height 15
drag, startPoint x: 82, startPoint y: 93, endPoint x: 86, endPoint y: 96, distance: 5.1
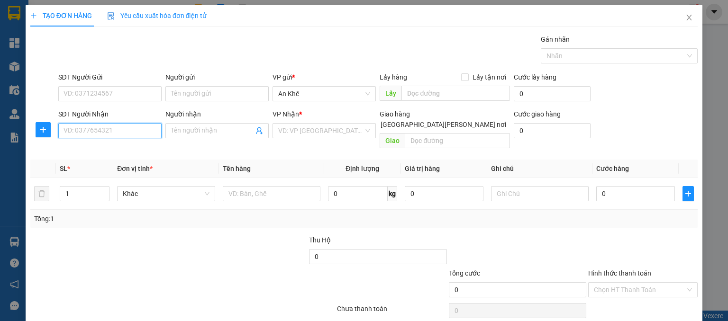
click at [94, 132] on input "SĐT Người Nhận" at bounding box center [109, 130] width 103 height 15
paste input "0367560394"
type input "0367560394"
click at [110, 130] on input "0367560394" at bounding box center [109, 130] width 103 height 15
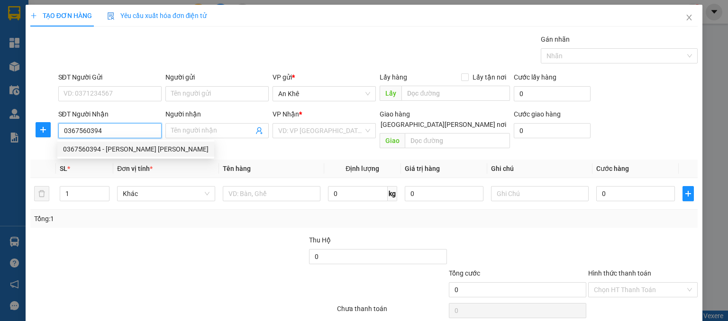
click at [113, 148] on div "0367560394 - [PERSON_NAME] [PERSON_NAME]" at bounding box center [136, 149] width 146 height 10
type input "[PERSON_NAME] [PERSON_NAME]"
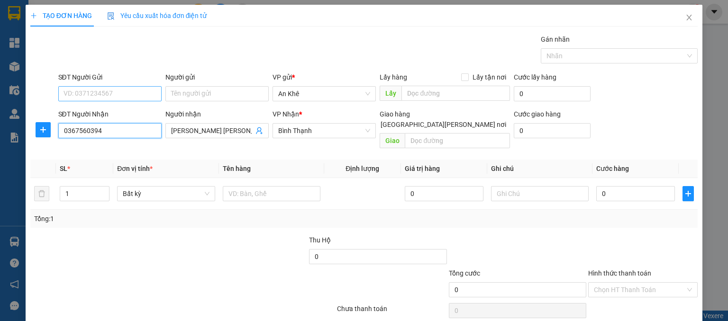
type input "0367560394"
click at [87, 97] on input "SĐT Người Gửi" at bounding box center [109, 93] width 103 height 15
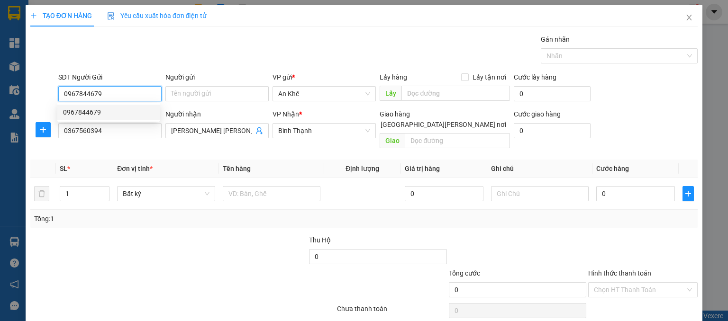
click at [101, 117] on div "0967844679" at bounding box center [108, 112] width 91 height 10
click at [146, 187] on span "Bất kỳ" at bounding box center [166, 194] width 86 height 14
type input "0967844679"
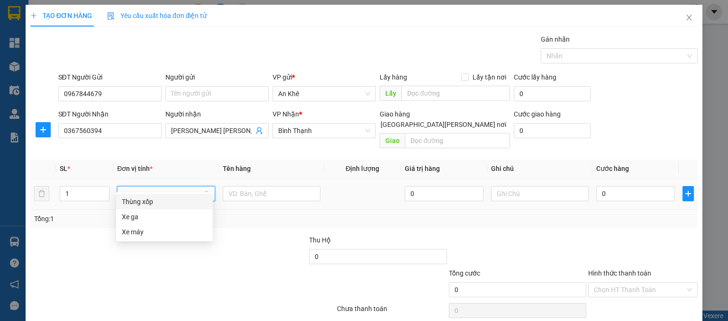
type input "xe"
click at [140, 218] on div "Xe máy" at bounding box center [164, 217] width 85 height 10
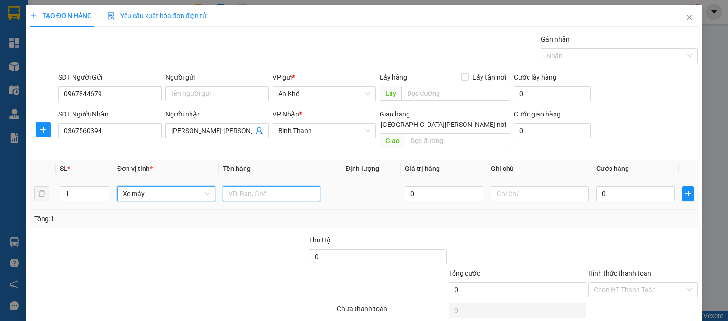
click at [231, 186] on input "text" at bounding box center [272, 193] width 98 height 15
type input "XE AB 81K1 02535"
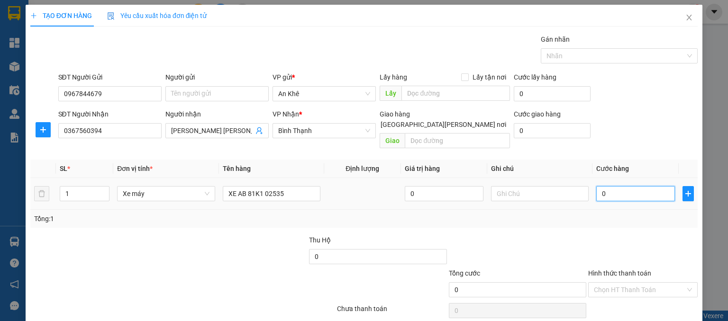
click at [620, 186] on input "0" at bounding box center [635, 193] width 79 height 15
type input "5"
type input "50"
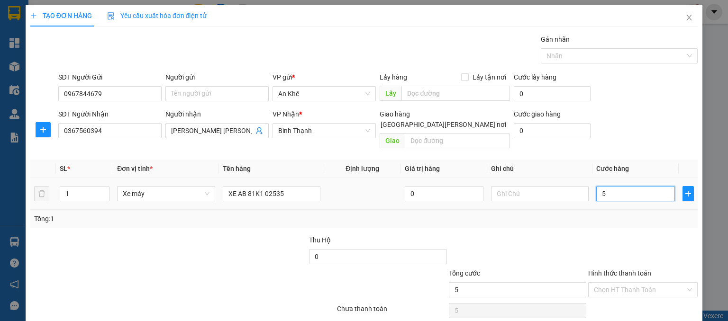
type input "50"
type input "500"
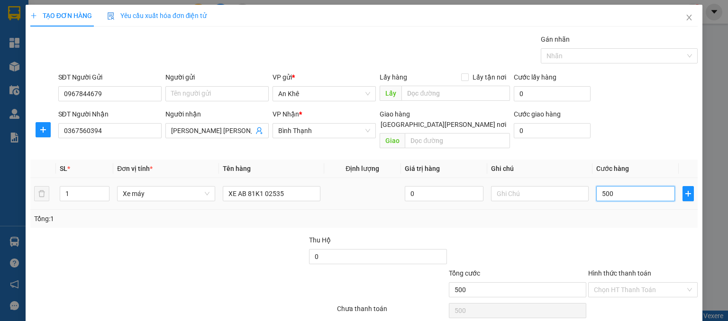
type input "5.000"
type input "50.000"
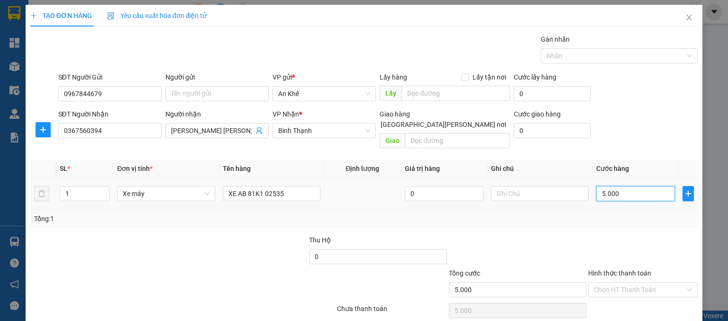
type input "50.000"
type input "500.000"
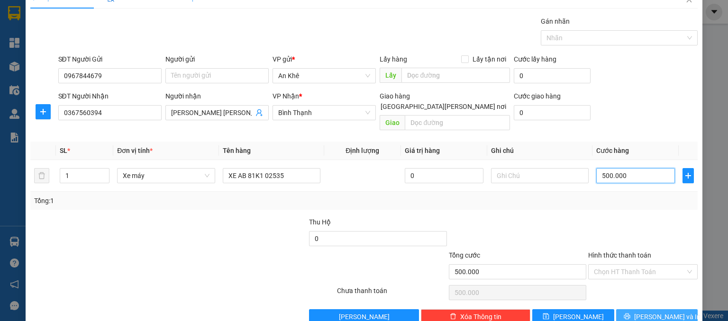
scroll to position [28, 0]
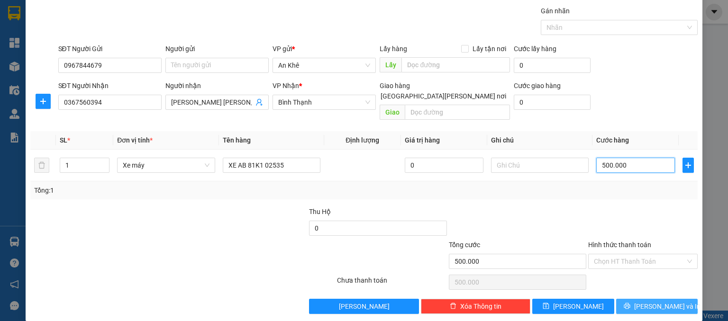
type input "500.000"
click at [648, 302] on span "[PERSON_NAME] và In" at bounding box center [667, 307] width 66 height 10
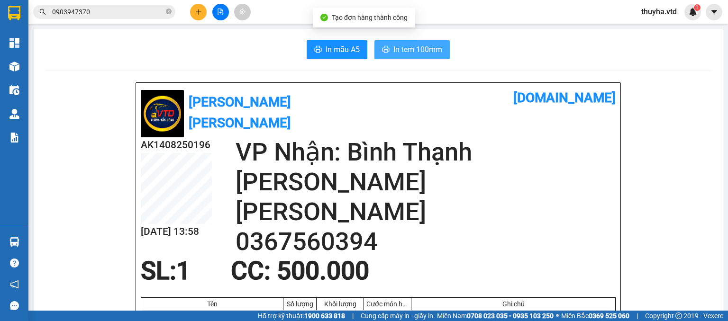
click at [421, 50] on span "In tem 100mm" at bounding box center [418, 50] width 49 height 12
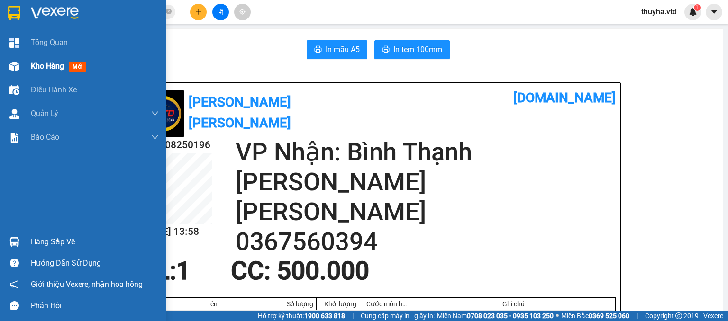
click at [22, 70] on div at bounding box center [14, 66] width 17 height 17
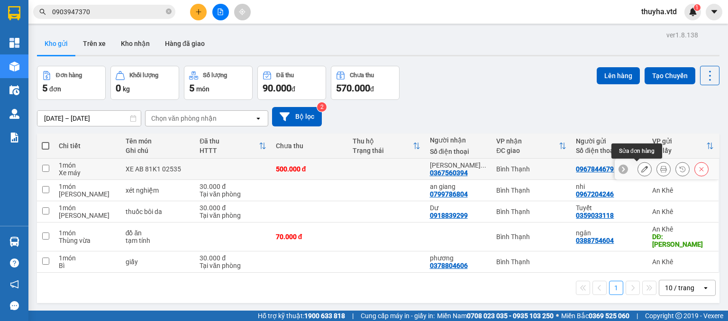
click at [640, 168] on button at bounding box center [644, 169] width 13 height 17
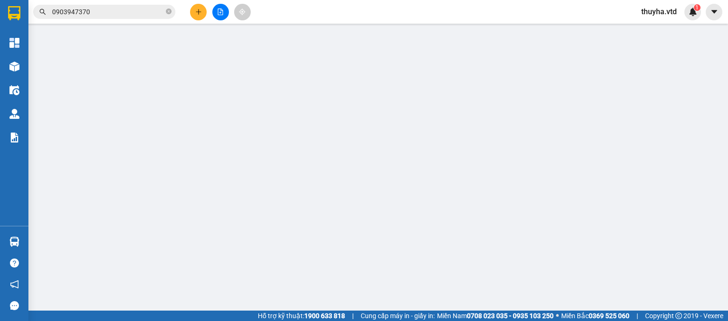
type input "0967844679"
type input "0367560394"
type input "[PERSON_NAME] [PERSON_NAME]"
type input "500.000"
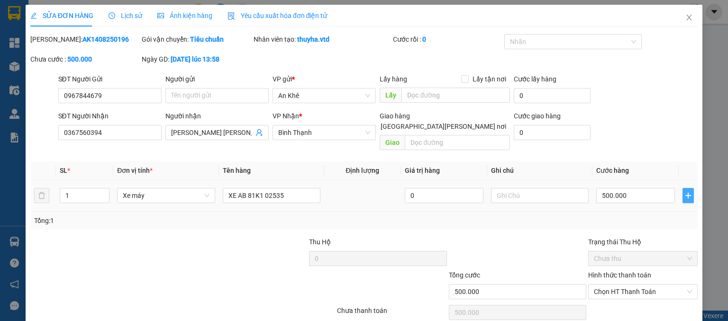
click at [685, 192] on icon "plus" at bounding box center [689, 196] width 8 height 8
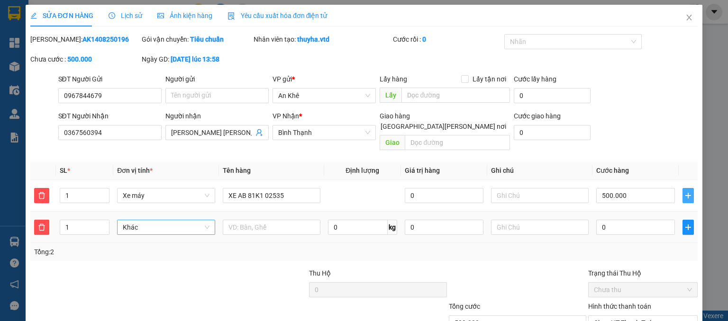
click at [159, 220] on span "Khác" at bounding box center [166, 227] width 86 height 14
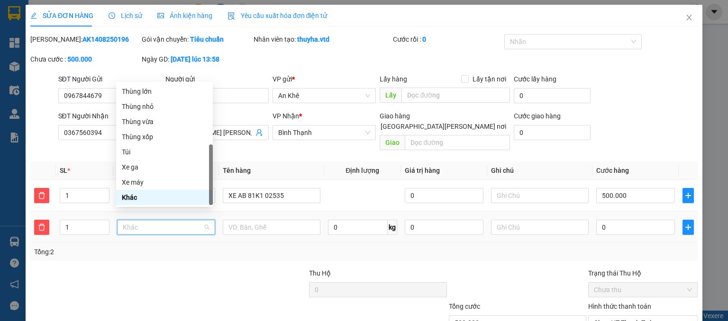
type input "m"
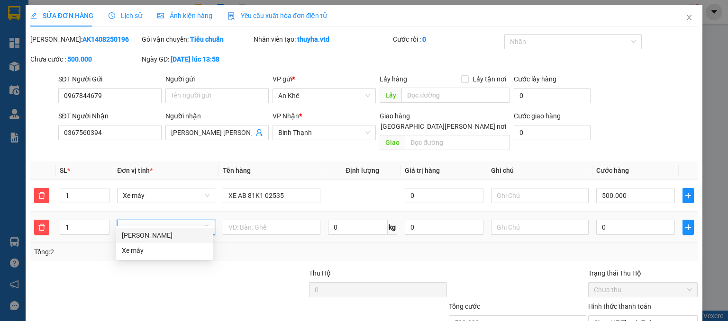
click at [129, 236] on div "[PERSON_NAME]" at bounding box center [164, 235] width 85 height 10
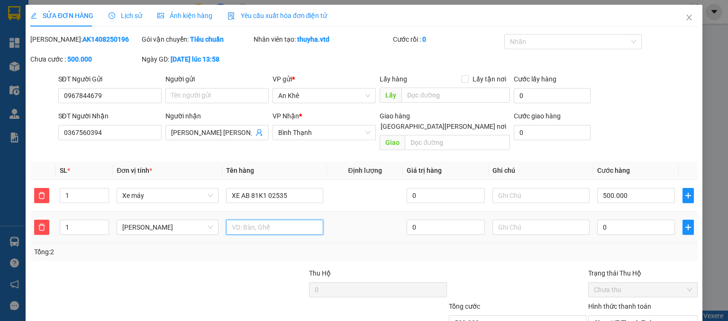
click at [243, 220] on input "text" at bounding box center [274, 227] width 97 height 15
click at [247, 221] on input "nồi cơn điện" at bounding box center [274, 227] width 97 height 15
type input "nồi cơm điện"
click at [611, 220] on input "0" at bounding box center [636, 227] width 78 height 15
type input "3"
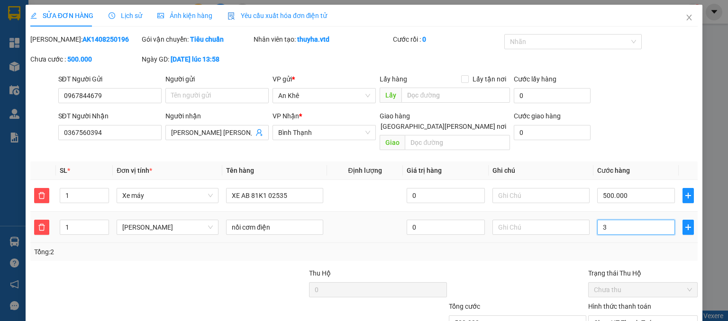
type input "500.003"
type input "500.030"
type input "30"
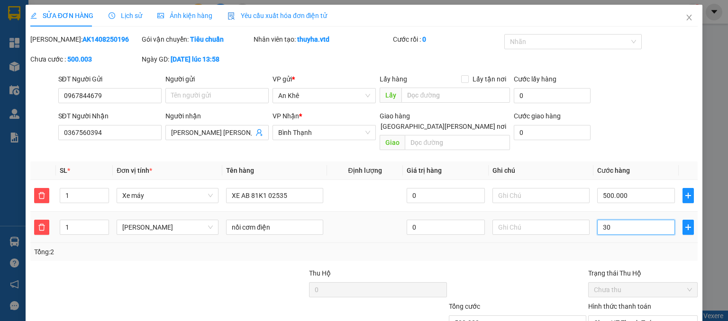
type input "500.300"
type input "300"
type input "503.000"
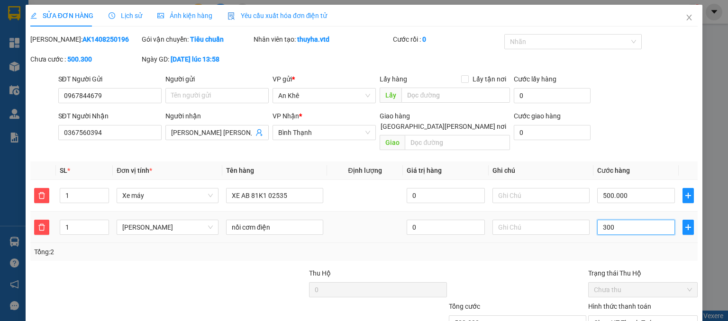
type input "3.000"
type input "530.000"
type input "300.000"
type input "800.000"
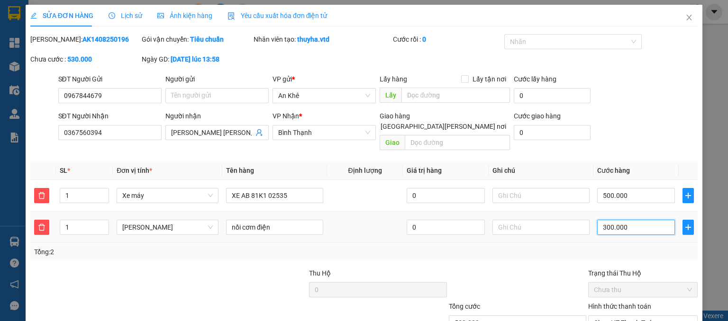
type input "800.000"
type input "30.000"
type input "530.000"
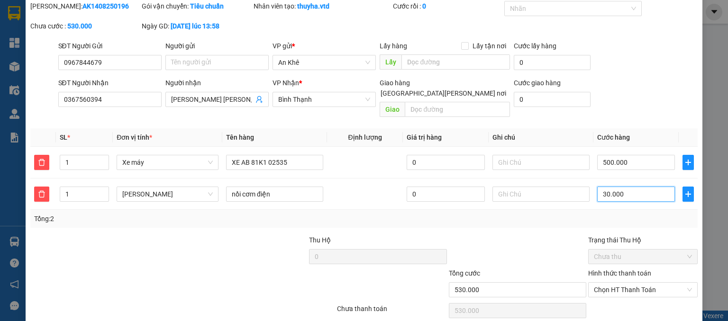
scroll to position [62, 0]
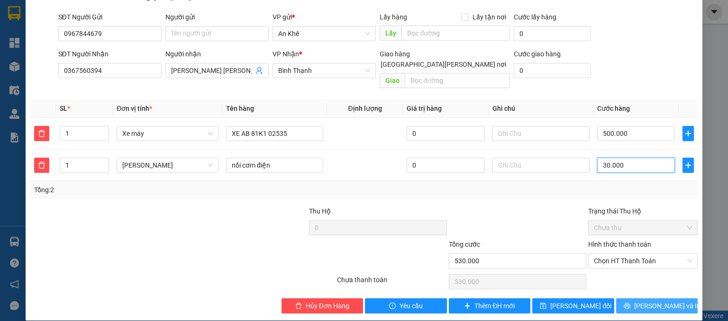
type input "30.000"
click at [639, 299] on button "[PERSON_NAME] và In" at bounding box center [657, 306] width 82 height 15
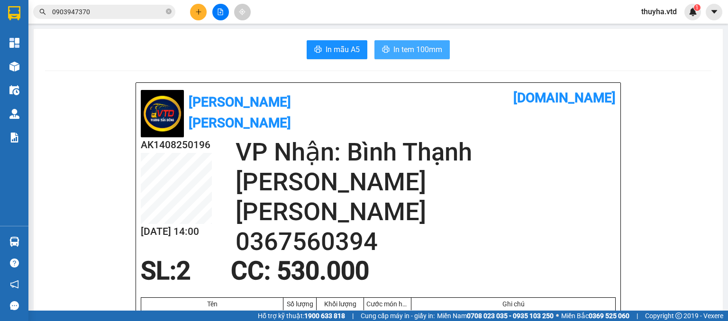
click at [402, 47] on span "In tem 100mm" at bounding box center [418, 50] width 49 height 12
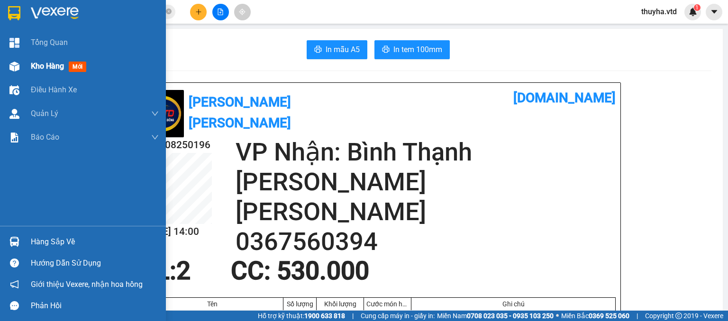
click at [43, 73] on div "Kho hàng mới" at bounding box center [95, 67] width 128 height 24
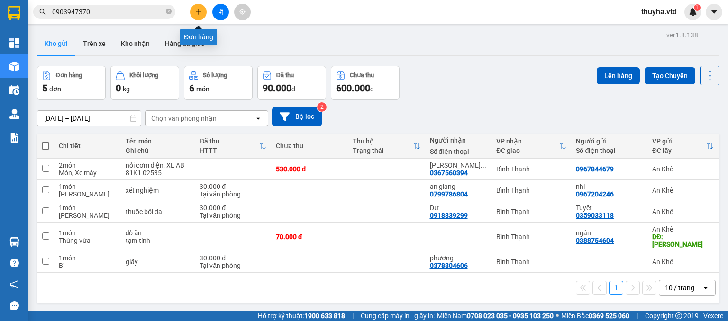
click at [196, 10] on icon "plus" at bounding box center [198, 12] width 7 height 7
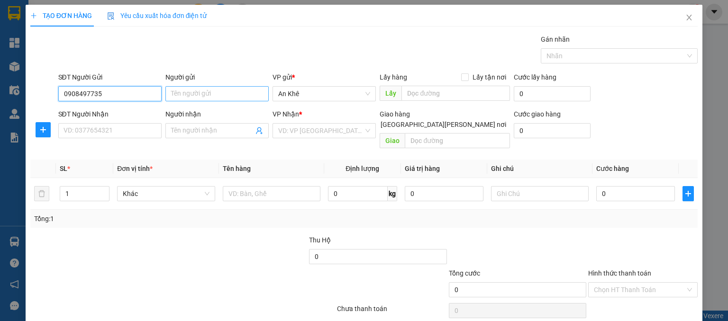
type input "0908497735"
click at [182, 93] on input "Người gửi" at bounding box center [216, 93] width 103 height 15
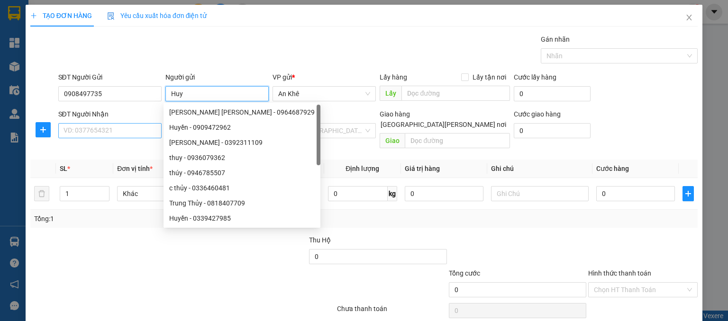
type input "Huy"
click at [97, 131] on input "SĐT Người Nhận" at bounding box center [109, 130] width 103 height 15
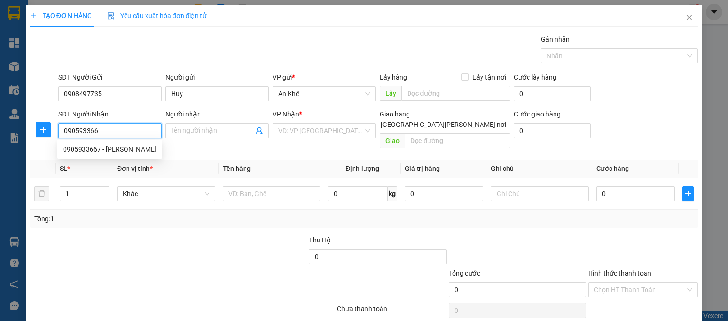
type input "0905933667"
click at [118, 149] on div "0905933667 - [PERSON_NAME]" at bounding box center [109, 149] width 93 height 10
type input "[PERSON_NAME]"
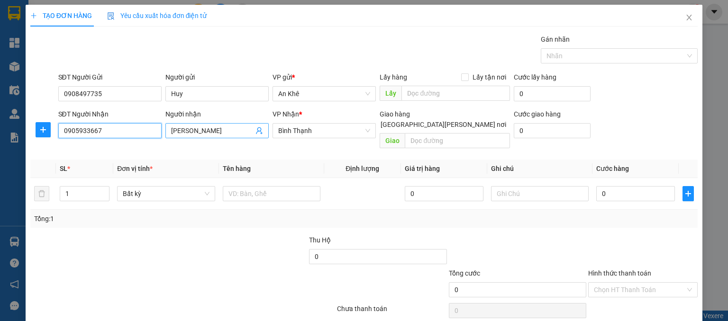
type input "0905933667"
click at [192, 133] on input "[PERSON_NAME]" at bounding box center [212, 131] width 82 height 10
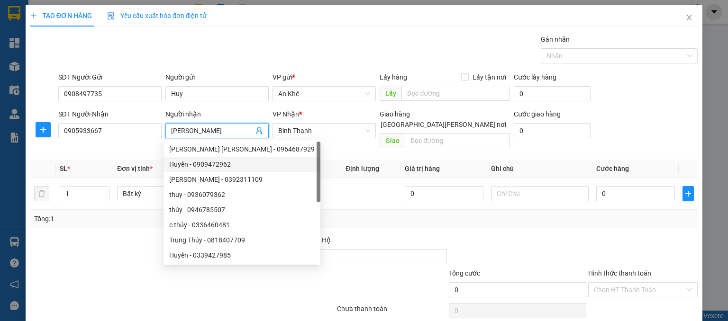
type input "[PERSON_NAME]"
click at [137, 236] on div at bounding box center [98, 251] width 139 height 33
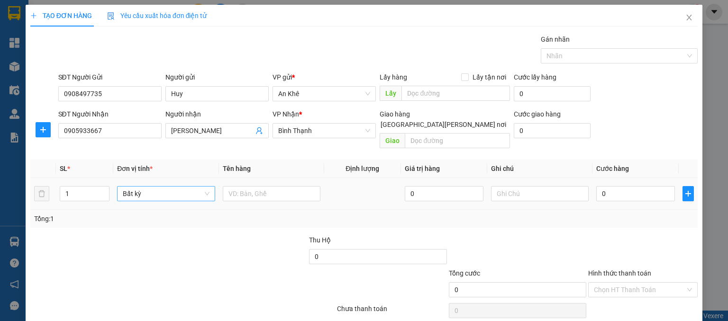
click at [132, 187] on span "Bất kỳ" at bounding box center [166, 194] width 86 height 14
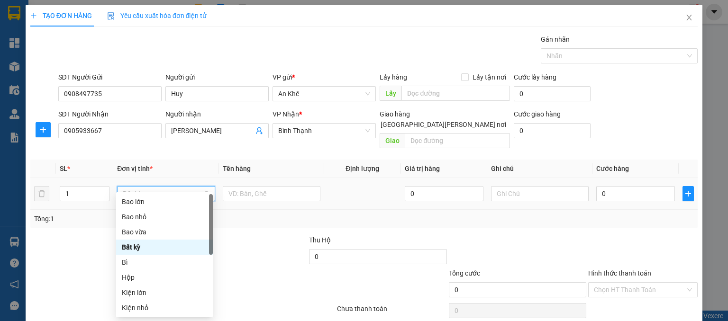
type input "m"
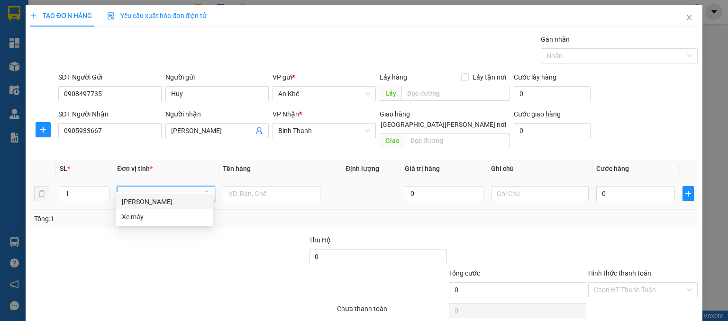
drag, startPoint x: 140, startPoint y: 201, endPoint x: 178, endPoint y: 192, distance: 39.2
click at [140, 202] on div "[PERSON_NAME]" at bounding box center [164, 202] width 85 height 10
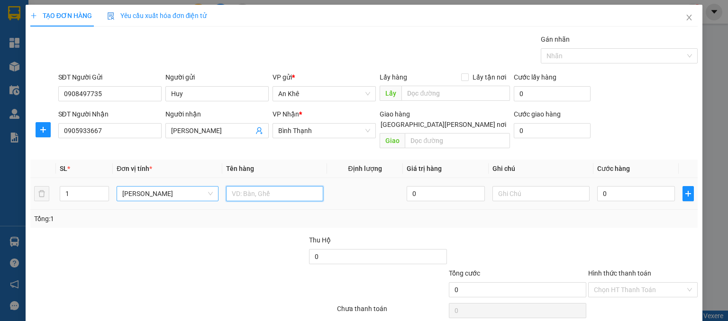
click at [229, 186] on input "text" at bounding box center [274, 193] width 97 height 15
type input "giấy tờ"
click at [621, 186] on input "0" at bounding box center [636, 193] width 78 height 15
type input "3"
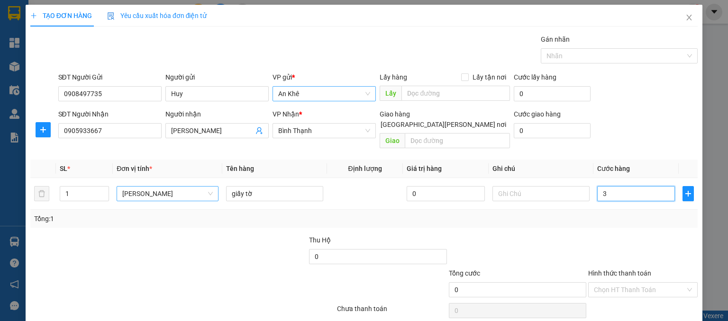
type input "3"
type input "30"
type input "300"
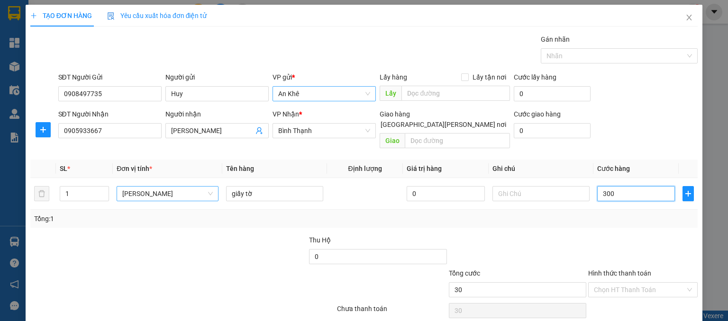
type input "300"
type input "3.000"
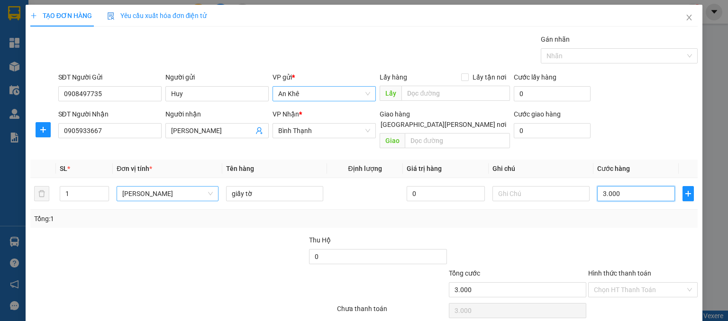
type input "30.000"
click at [618, 283] on input "Hình thức thanh toán" at bounding box center [640, 290] width 92 height 14
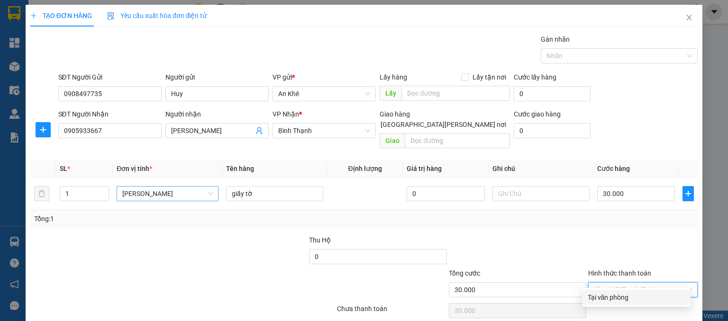
click at [619, 299] on div "Tại văn phòng" at bounding box center [636, 298] width 97 height 10
type input "0"
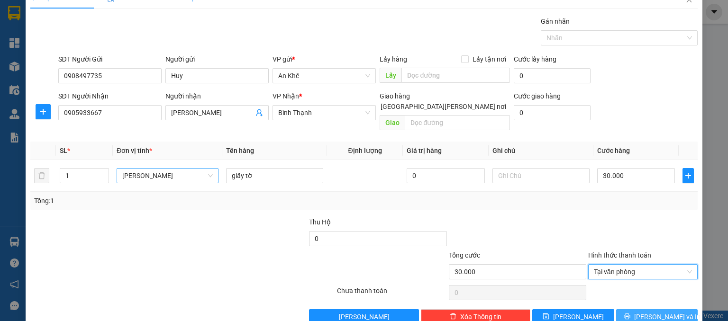
scroll to position [28, 0]
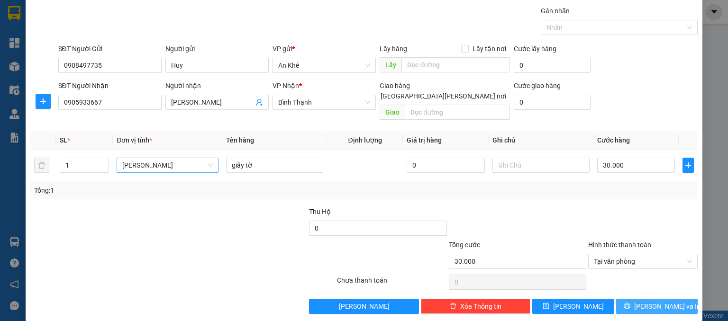
click at [641, 299] on button "[PERSON_NAME] và In" at bounding box center [657, 306] width 82 height 15
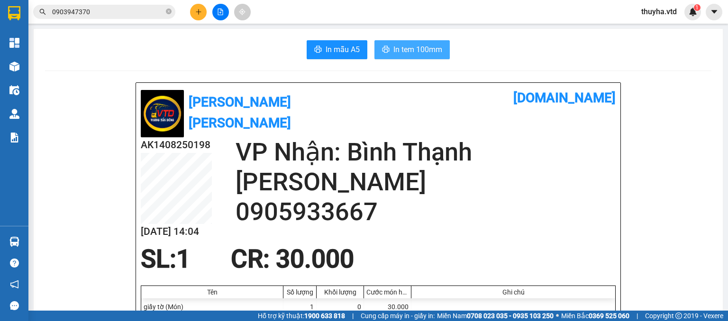
click at [423, 54] on span "In tem 100mm" at bounding box center [418, 50] width 49 height 12
click at [218, 13] on icon "file-add" at bounding box center [220, 12] width 7 height 7
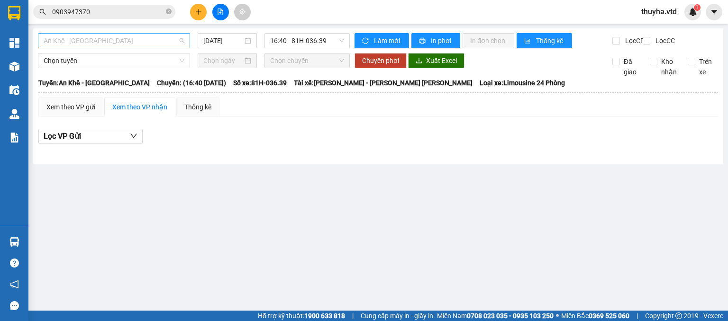
click at [71, 45] on span "An Khê - [GEOGRAPHIC_DATA]" at bounding box center [114, 41] width 141 height 14
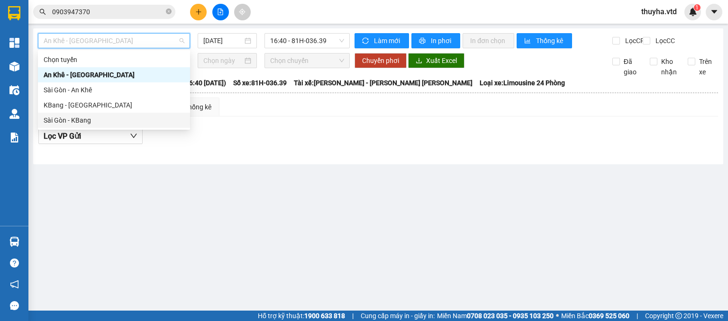
click at [68, 120] on div "Sài Gòn - KBang" at bounding box center [114, 120] width 141 height 10
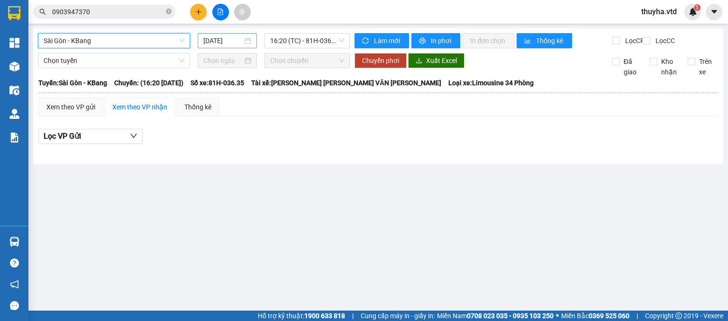
click at [233, 40] on input "[DATE]" at bounding box center [222, 41] width 39 height 10
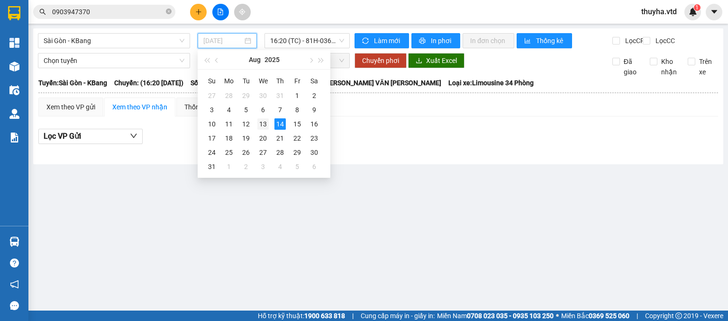
click at [261, 122] on div "13" at bounding box center [262, 124] width 11 height 11
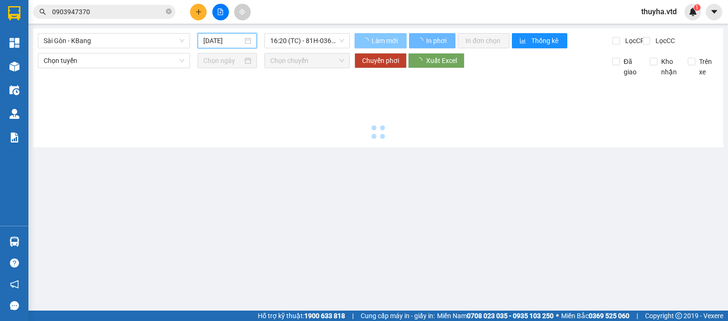
type input "[DATE]"
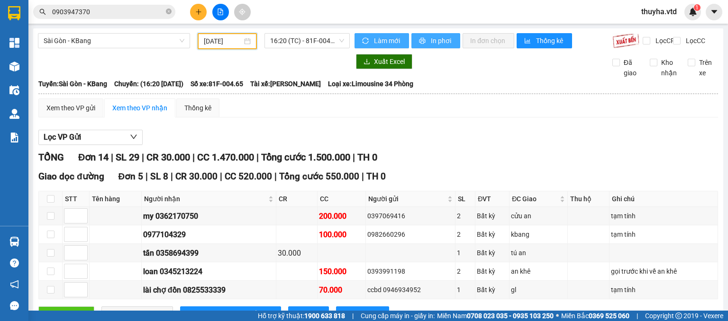
click at [449, 40] on button "In phơi" at bounding box center [436, 40] width 49 height 15
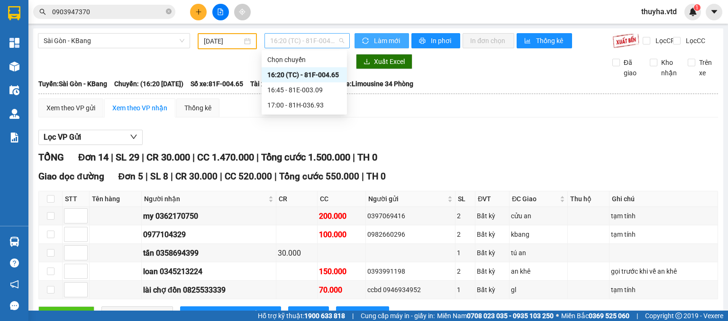
click at [311, 42] on span "16:20 (TC) - 81F-004.65" at bounding box center [307, 41] width 74 height 14
click at [311, 89] on div "16:45 - 81E-003.09" at bounding box center [304, 90] width 74 height 10
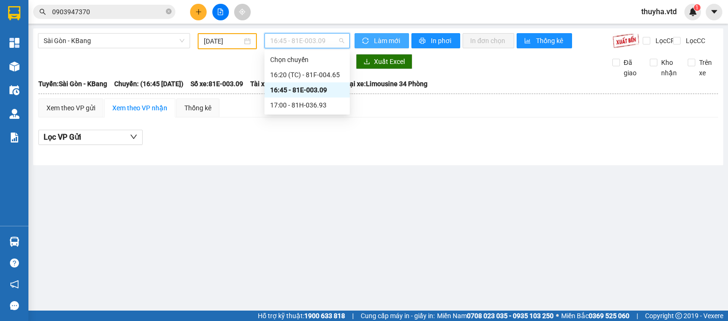
click at [302, 38] on span "16:45 - 81E-003.09" at bounding box center [307, 41] width 74 height 14
click at [318, 107] on div "17:00 - 81H-036.93" at bounding box center [307, 105] width 74 height 10
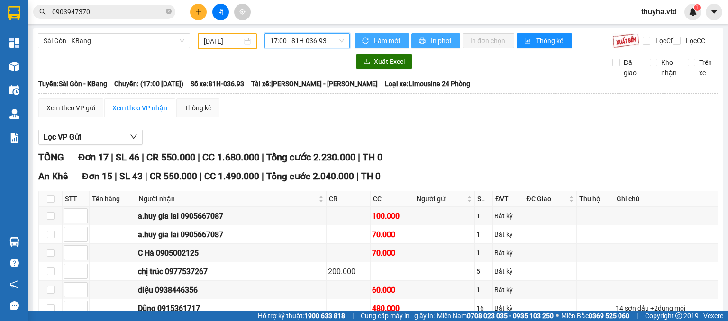
click at [432, 39] on span "In phơi" at bounding box center [442, 41] width 22 height 10
click at [316, 41] on span "17:00 - 81H-036.93" at bounding box center [307, 41] width 74 height 14
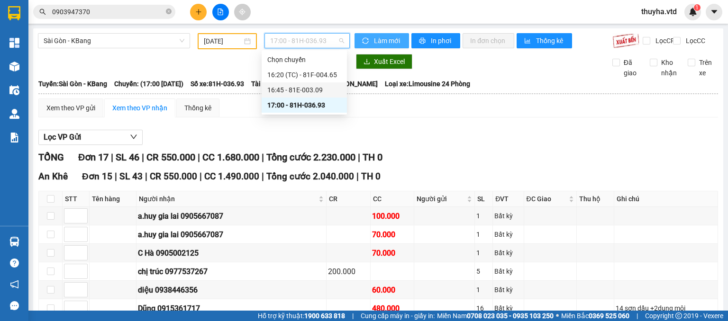
click at [292, 92] on div "16:45 - 81E-003.09" at bounding box center [304, 90] width 74 height 10
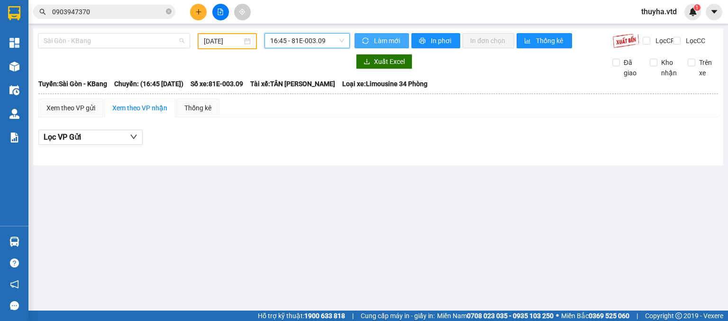
drag, startPoint x: 114, startPoint y: 36, endPoint x: 110, endPoint y: 53, distance: 17.1
click at [114, 38] on span "Sài Gòn - KBang" at bounding box center [114, 41] width 141 height 14
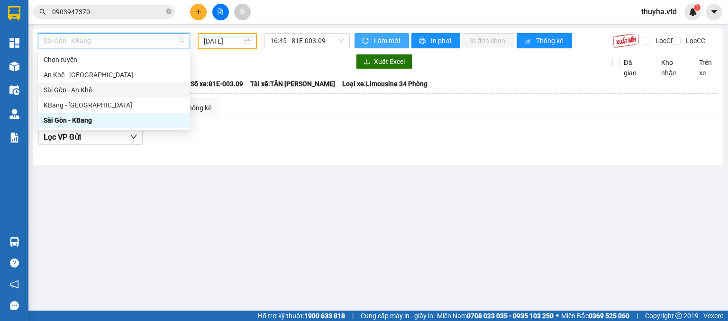
click at [68, 94] on div "Sài Gòn - An Khê" at bounding box center [114, 90] width 141 height 10
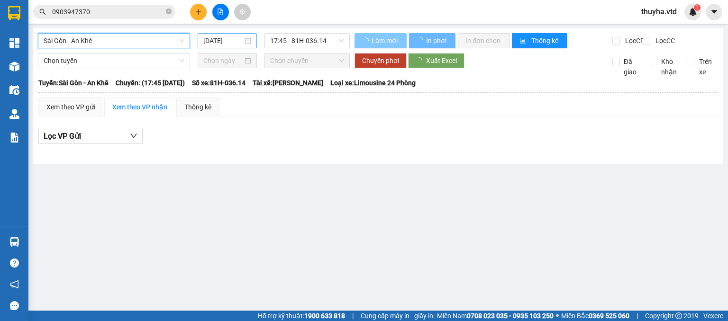
drag, startPoint x: 212, startPoint y: 39, endPoint x: 220, endPoint y: 57, distance: 19.5
click at [212, 39] on input "[DATE]" at bounding box center [222, 41] width 39 height 10
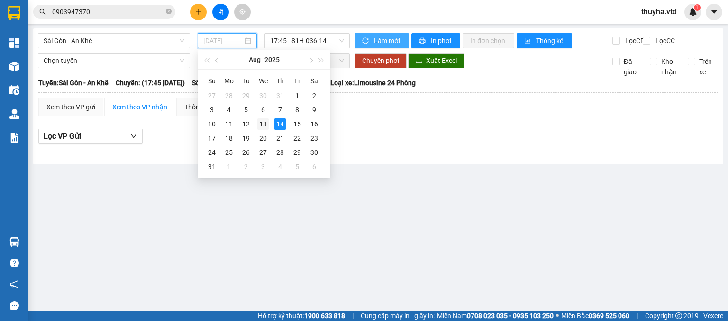
click at [260, 124] on div "13" at bounding box center [262, 124] width 11 height 11
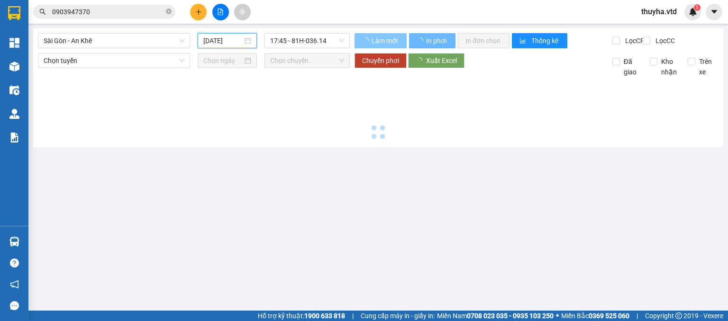
type input "[DATE]"
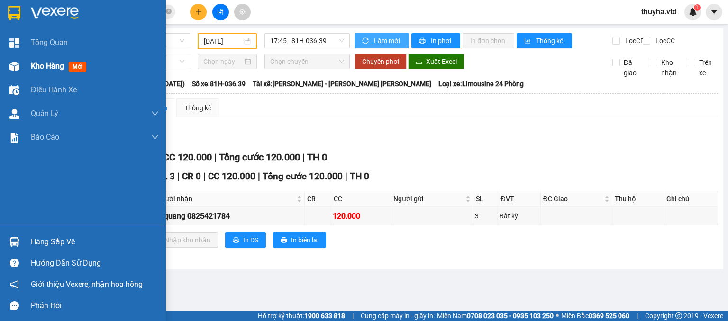
click at [24, 68] on div "Kho hàng mới" at bounding box center [83, 67] width 166 height 24
